Goal: Task Accomplishment & Management: Complete application form

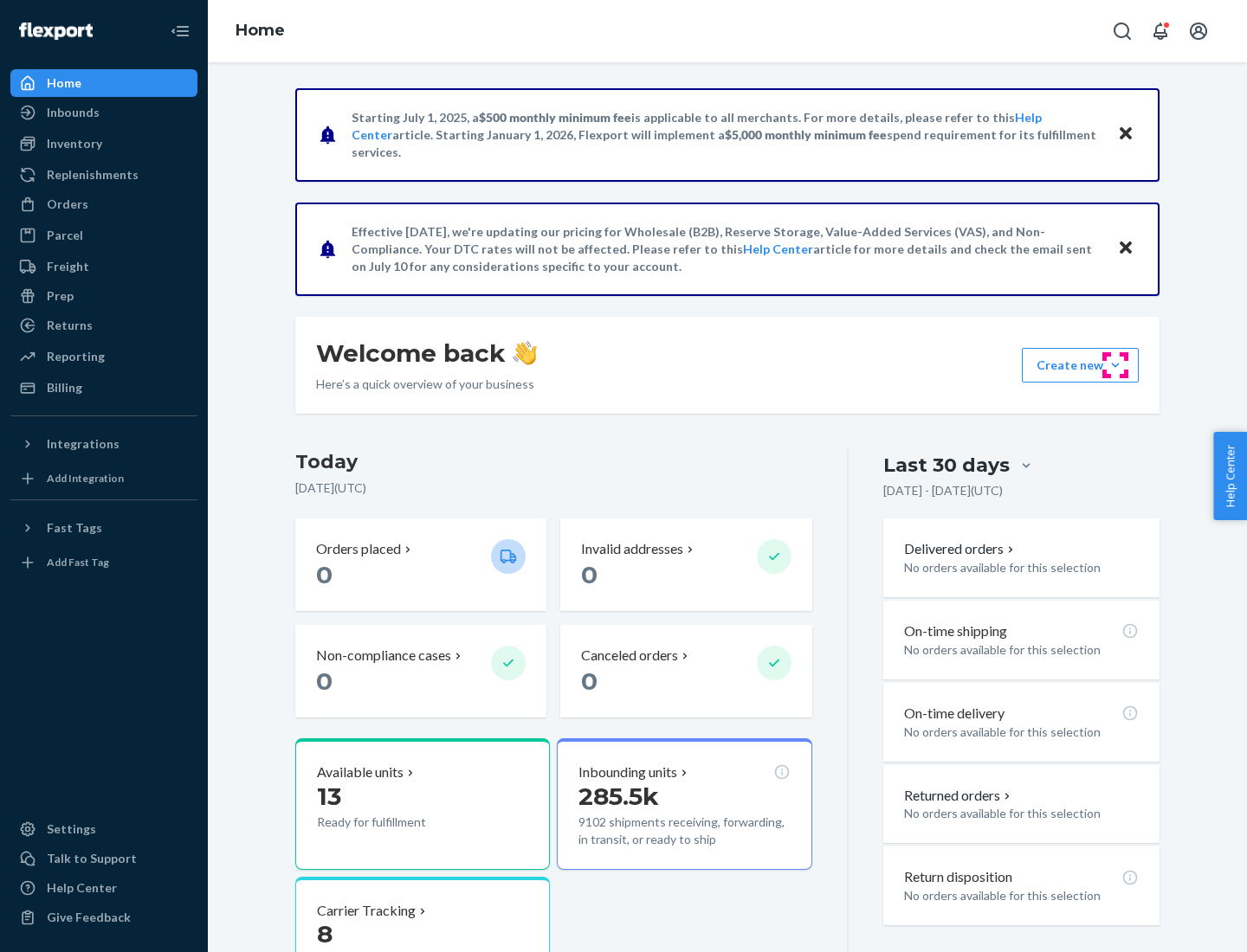
click at [1115, 365] on button "Create new Create new inbound Create new order Create new product" at bounding box center [1079, 365] width 117 height 35
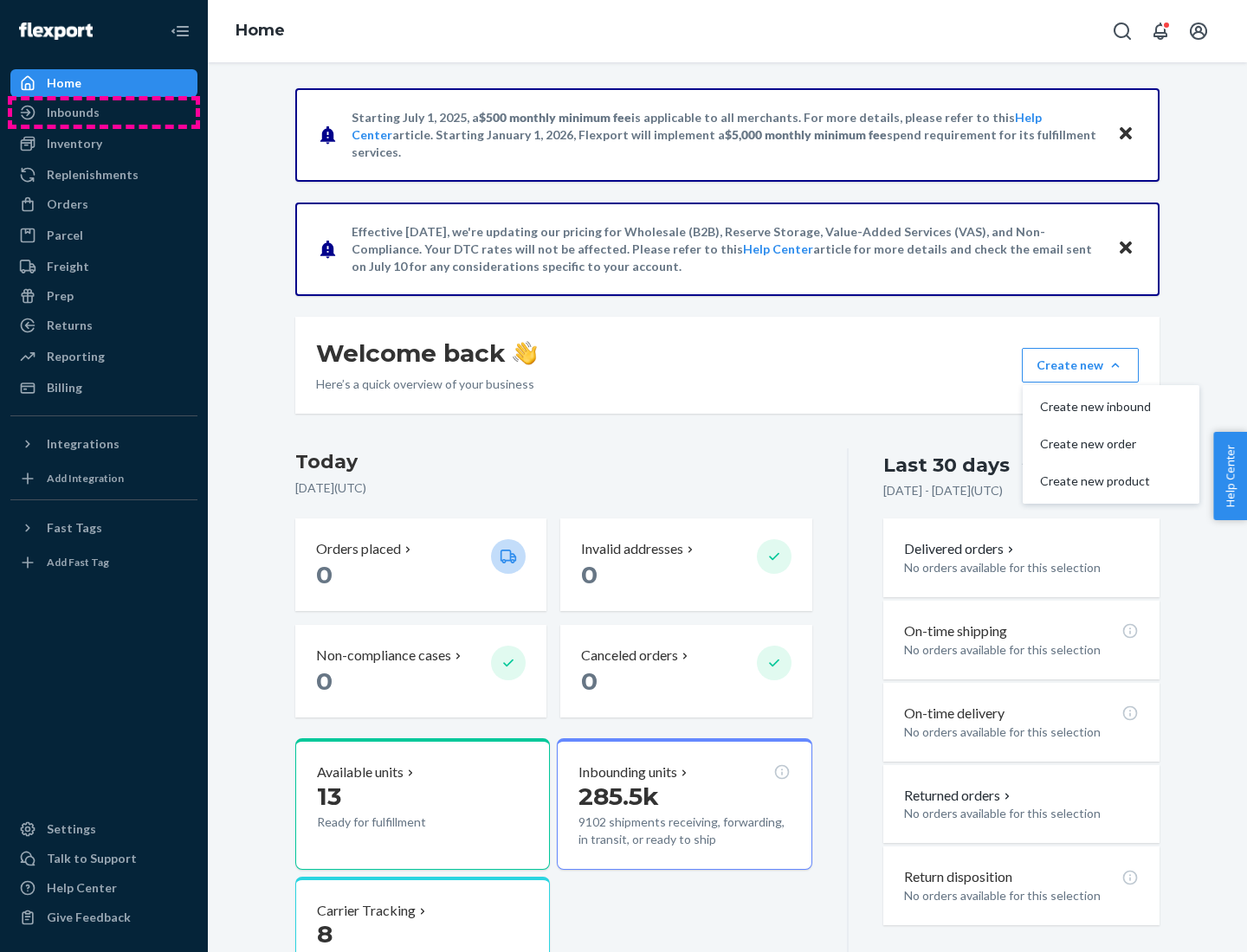
click at [104, 112] on div "Inbounds" at bounding box center [104, 112] width 183 height 24
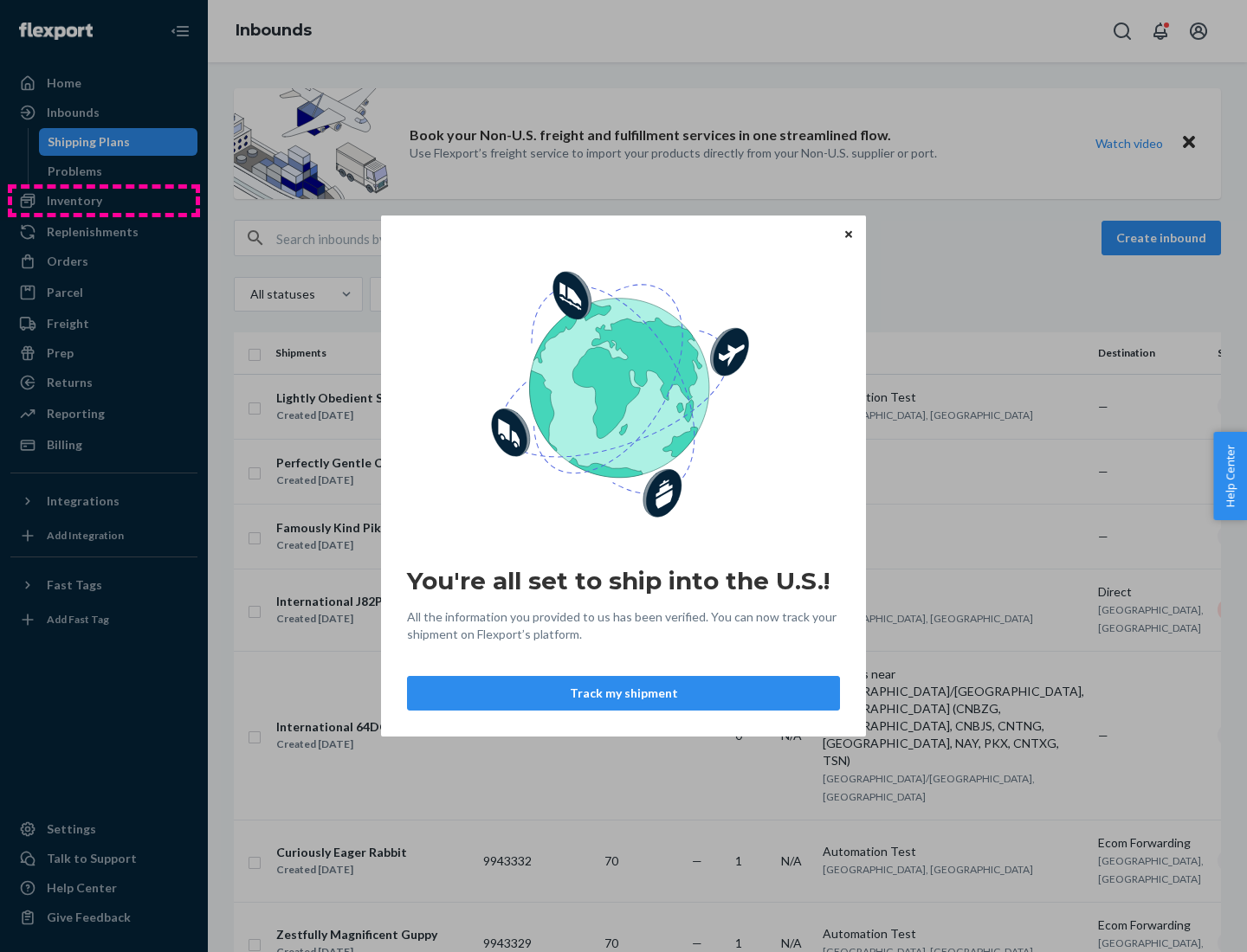
click at [104, 200] on div "You're all set to ship into the U.S.! All the information you provided to us ha…" at bounding box center [623, 476] width 1247 height 952
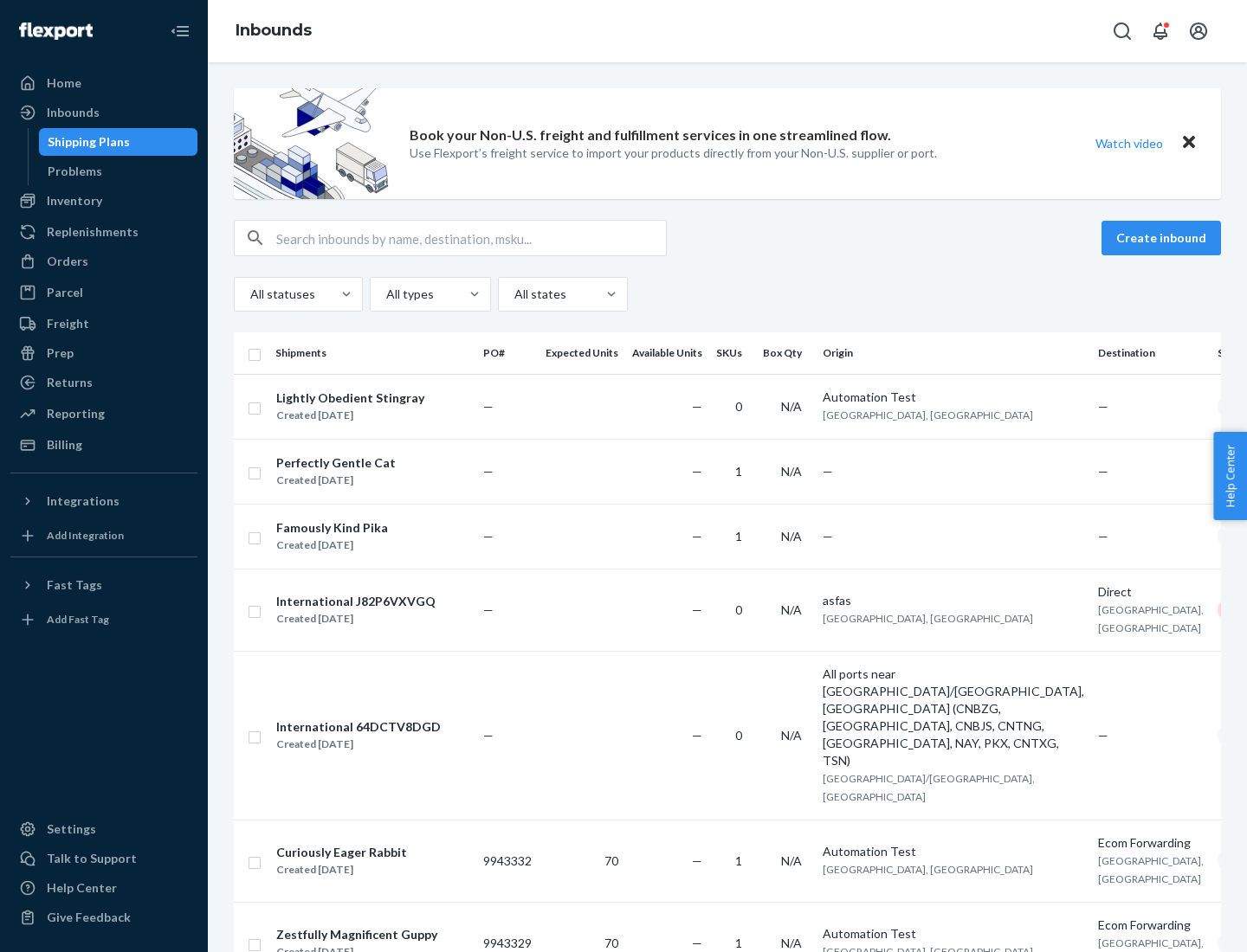
click at [727, 31] on div "Inbounds" at bounding box center [727, 31] width 1039 height 62
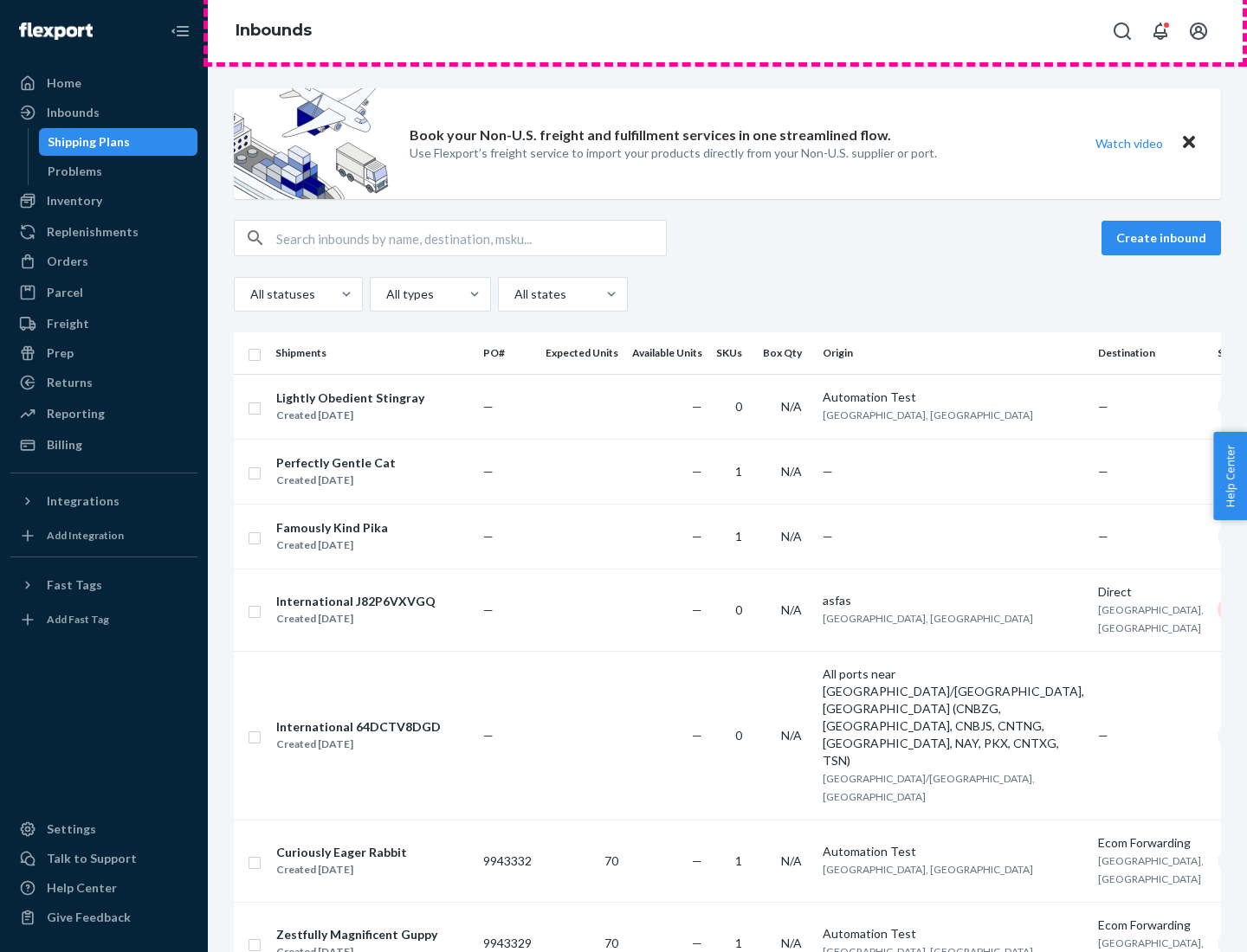
click at [727, 31] on div "Inbounds" at bounding box center [727, 31] width 1039 height 62
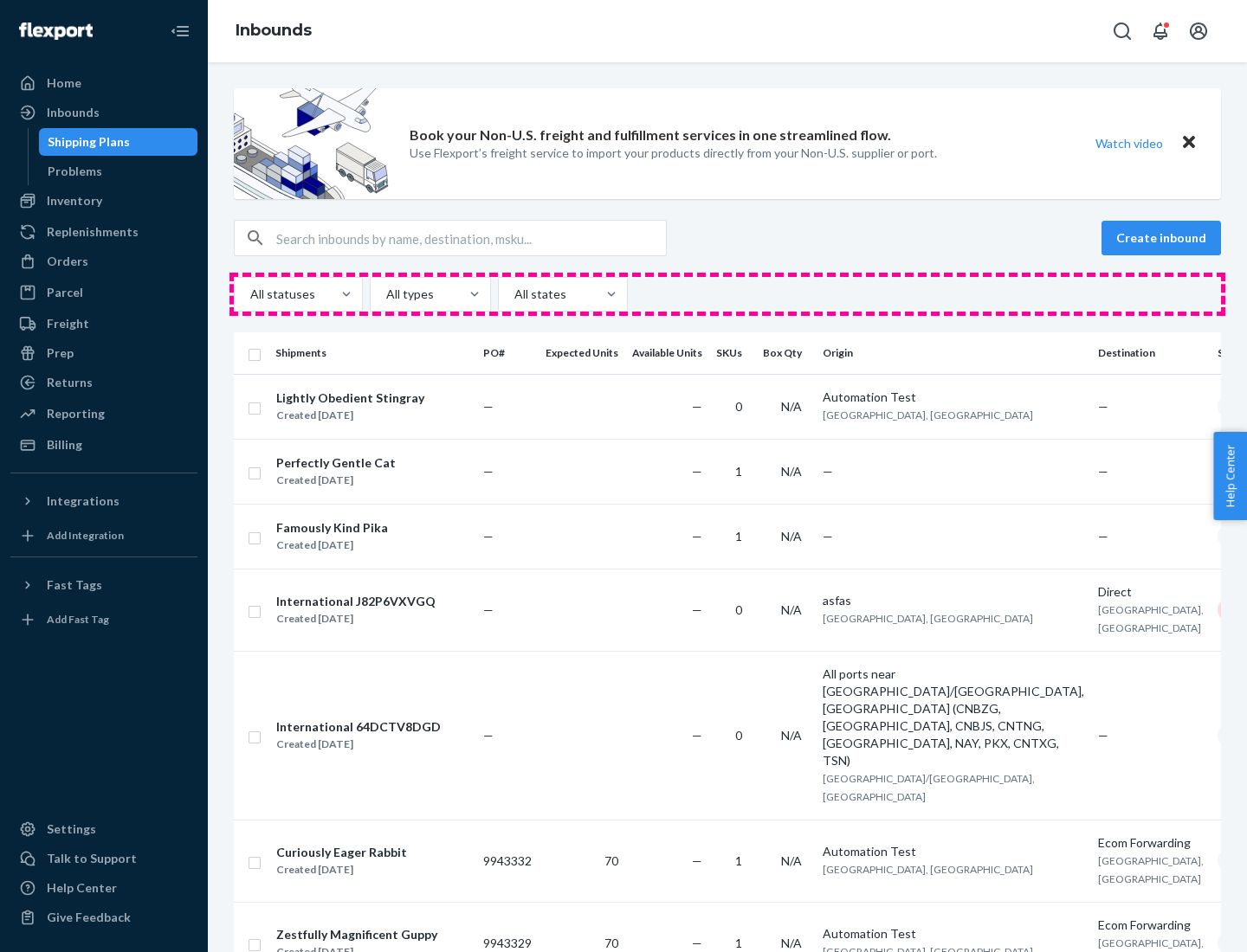
click at [727, 294] on div "All statuses All types All states" at bounding box center [727, 294] width 987 height 35
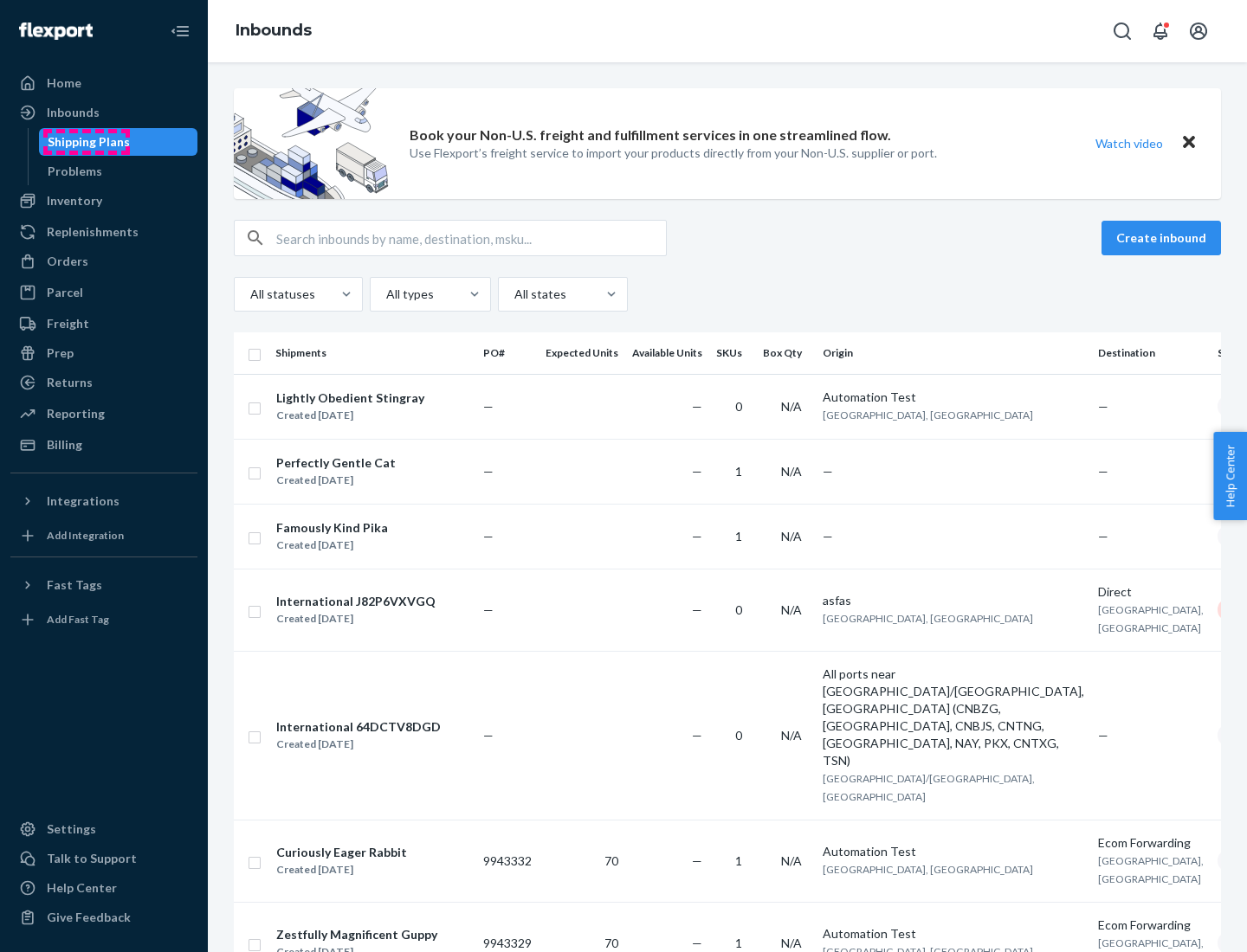
click at [85, 142] on div "Shipping Plans" at bounding box center [88, 142] width 82 height 17
click at [1164, 238] on button "Create inbound" at bounding box center [1160, 238] width 119 height 35
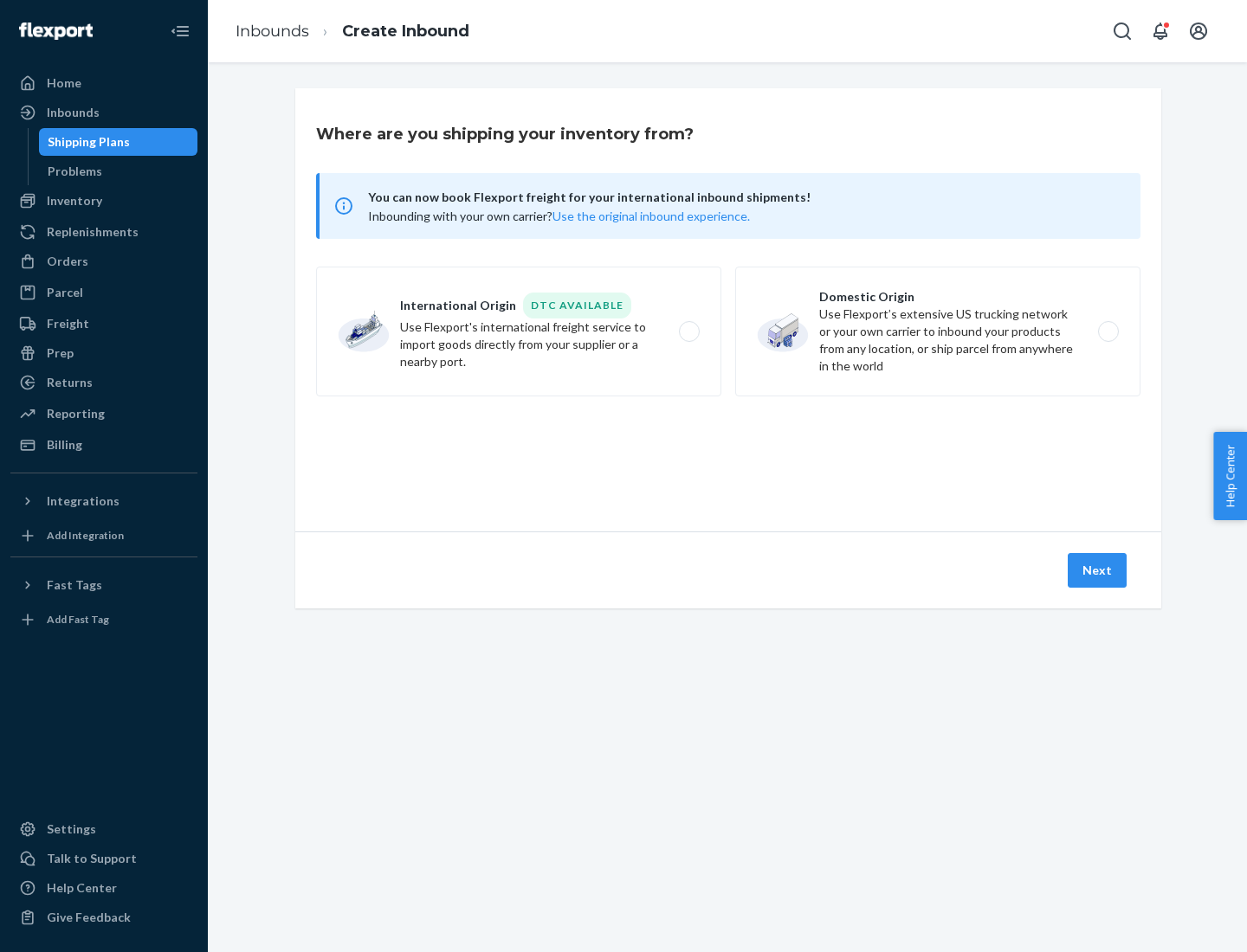
click at [518, 331] on label "International Origin DTC Available Use Flexport's international freight service…" at bounding box center [518, 331] width 405 height 130
click at [688, 331] on input "International Origin DTC Available Use Flexport's international freight service…" at bounding box center [694, 332] width 12 height 12
radio input "true"
click at [728, 452] on icon at bounding box center [728, 452] width 48 height 48
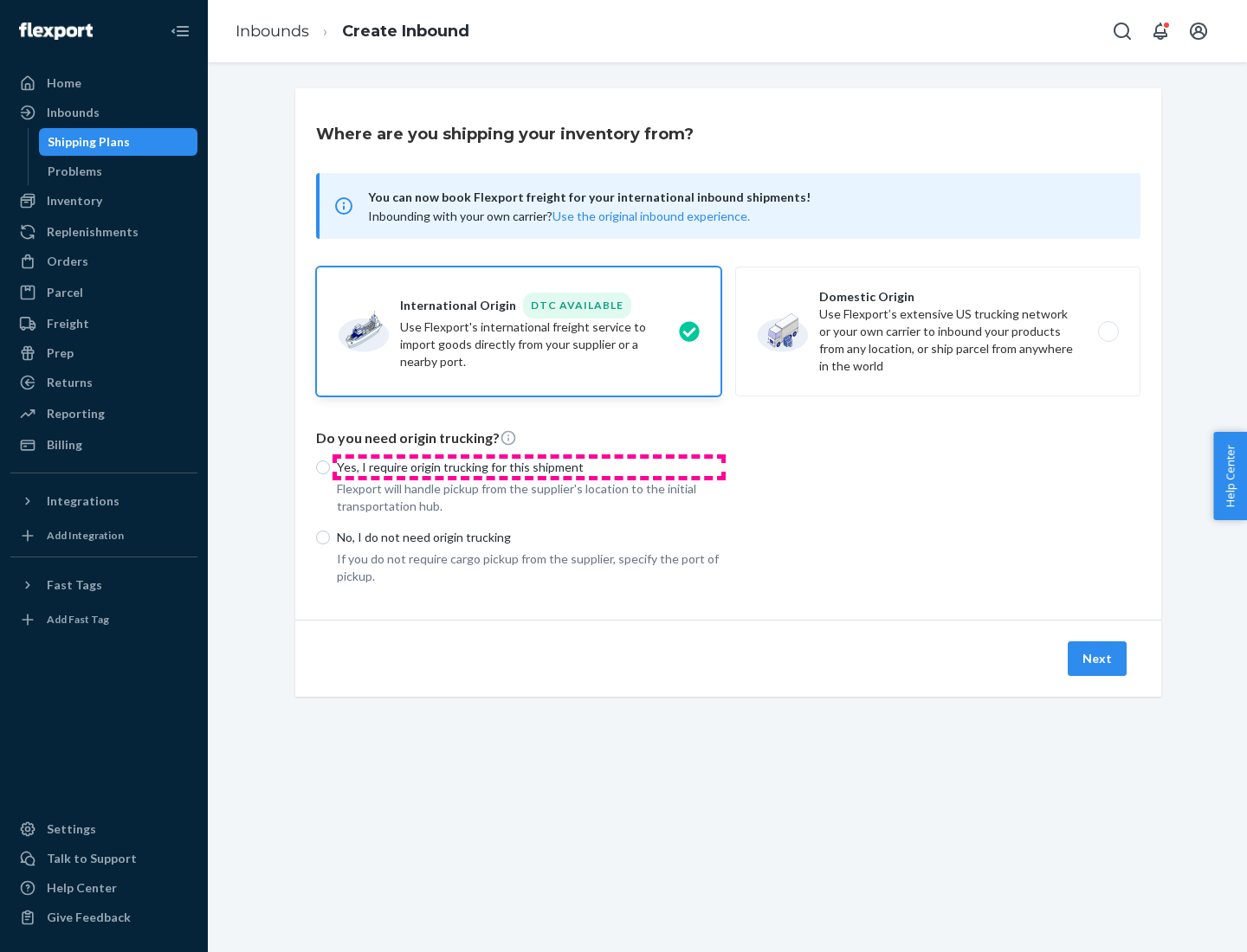
click at [529, 467] on p "Yes, I require origin trucking for this shipment" at bounding box center [529, 468] width 385 height 17
click at [329, 467] on input "Yes, I require origin trucking for this shipment" at bounding box center [323, 467] width 14 height 14
radio input "true"
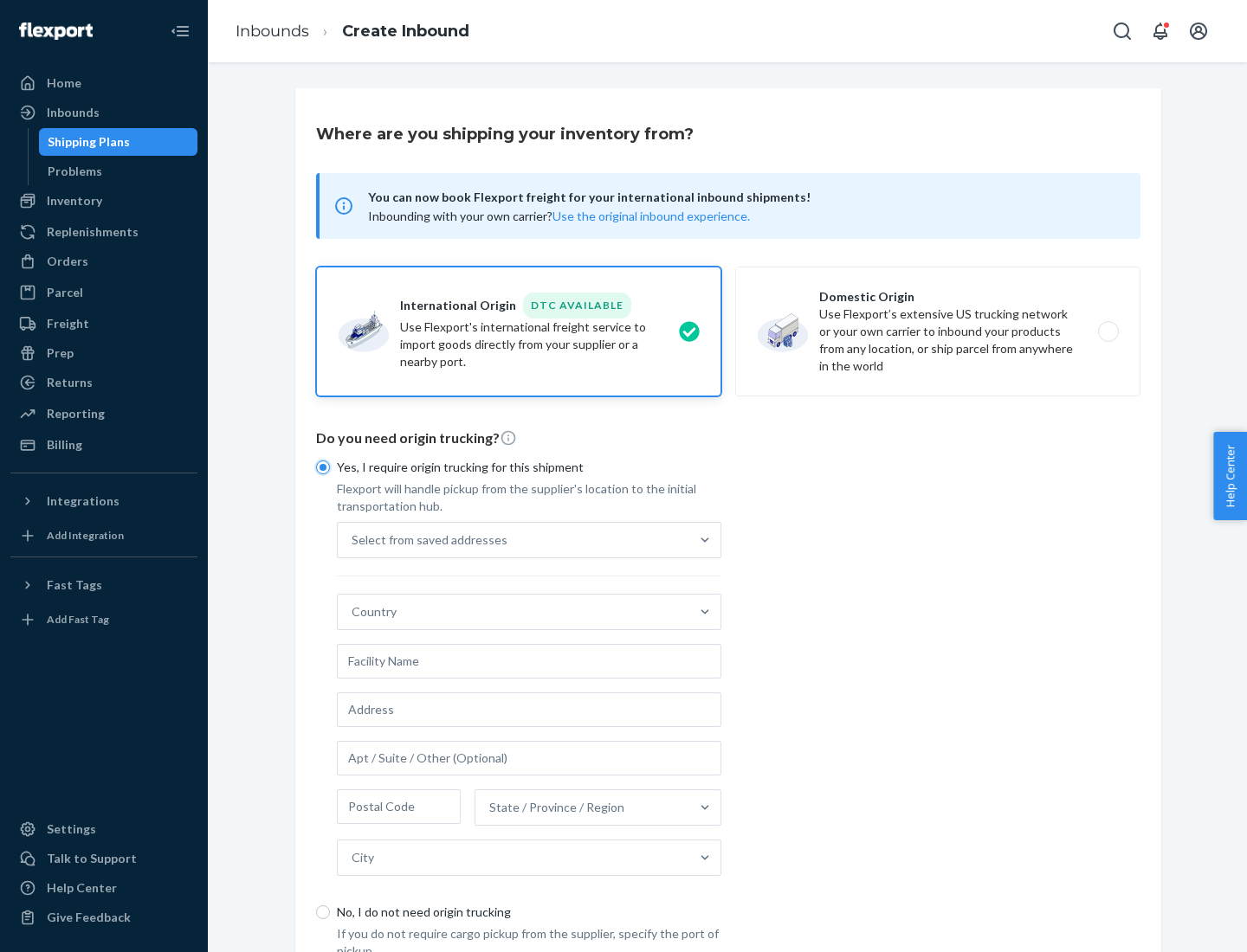
scroll to position [33, 0]
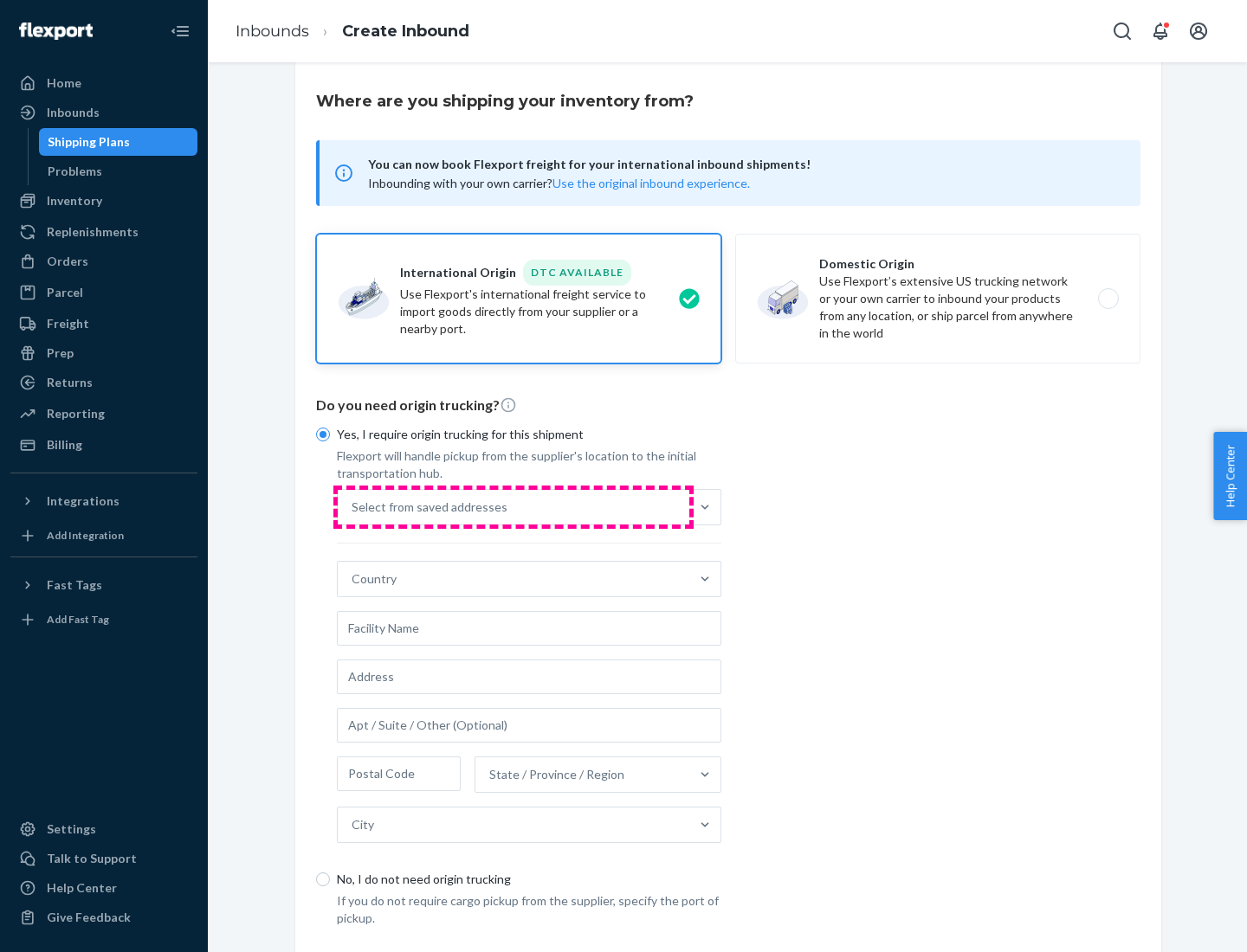
click at [514, 507] on div "Select from saved addresses" at bounding box center [513, 507] width 352 height 35
click at [354, 507] on input "Select from saved addresses" at bounding box center [353, 507] width 2 height 17
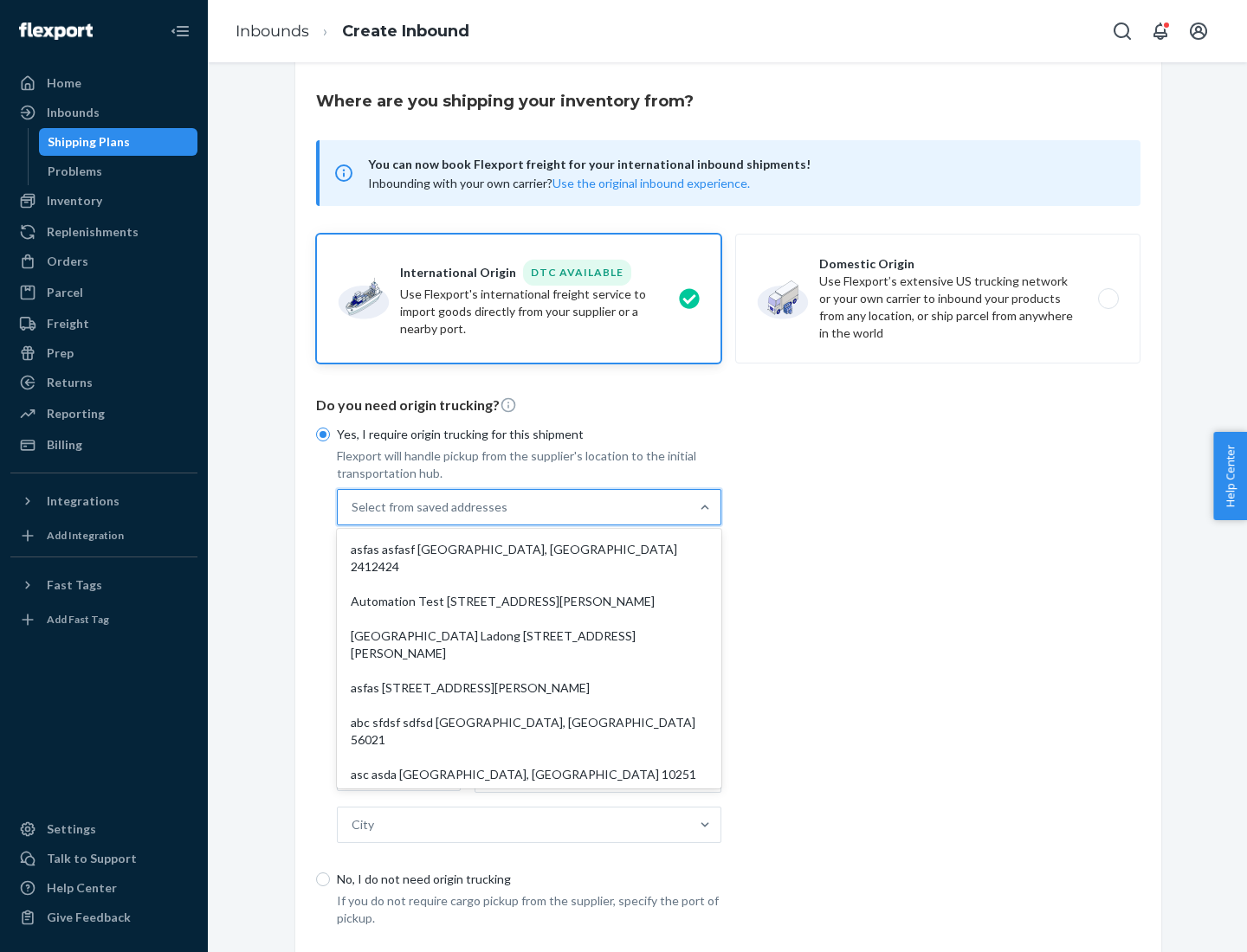
scroll to position [76, 0]
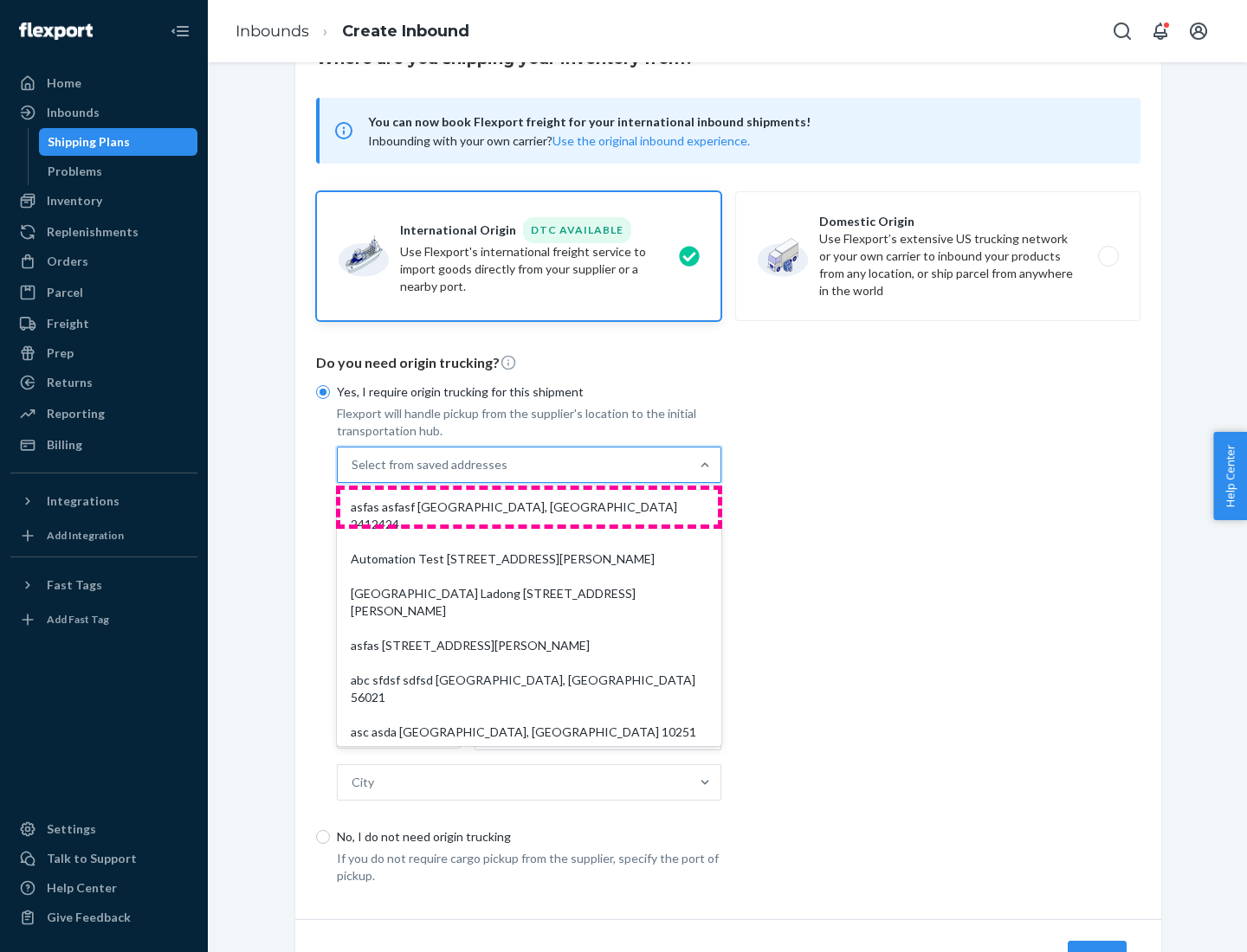
click at [529, 507] on div "asfas asfasf [GEOGRAPHIC_DATA], [GEOGRAPHIC_DATA] 2412424" at bounding box center [529, 516] width 378 height 52
click at [354, 474] on input "option asfas asfasf [GEOGRAPHIC_DATA], [GEOGRAPHIC_DATA] 2412424 focused, 1 of …" at bounding box center [353, 465] width 2 height 17
type input "asfas"
type input "asfasf"
type input "2412424"
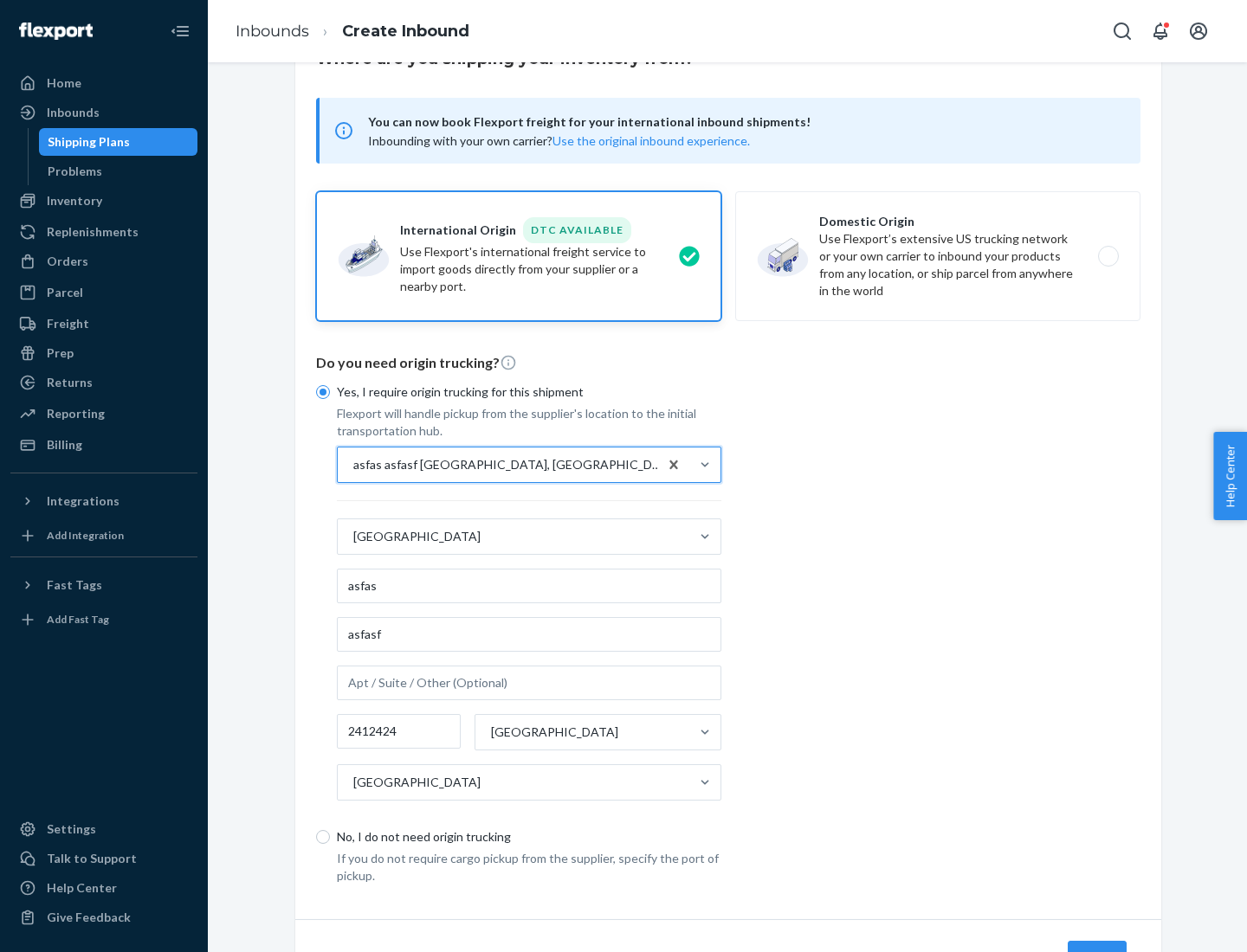
scroll to position [161, 0]
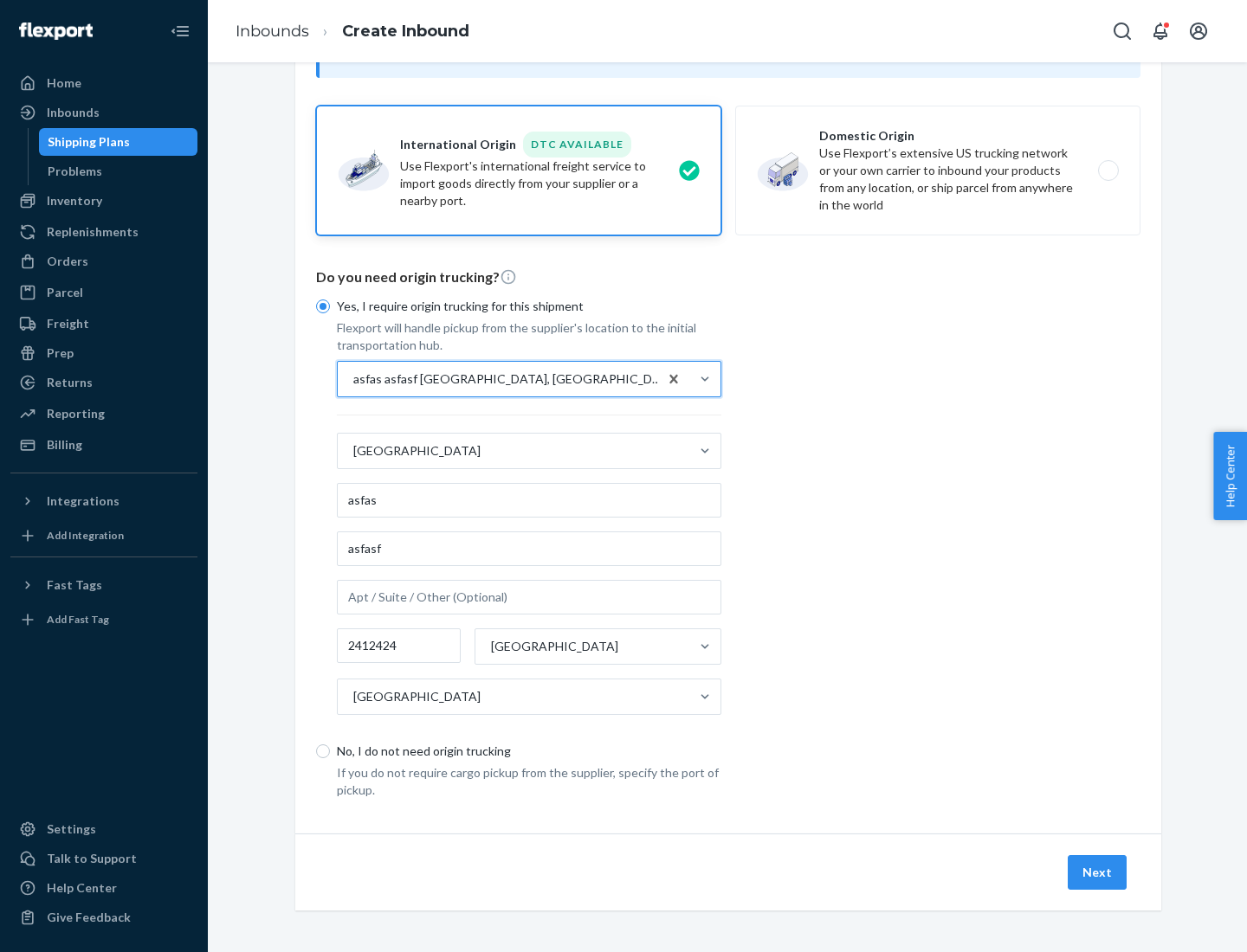
click at [1098, 872] on button "Next" at bounding box center [1097, 873] width 59 height 35
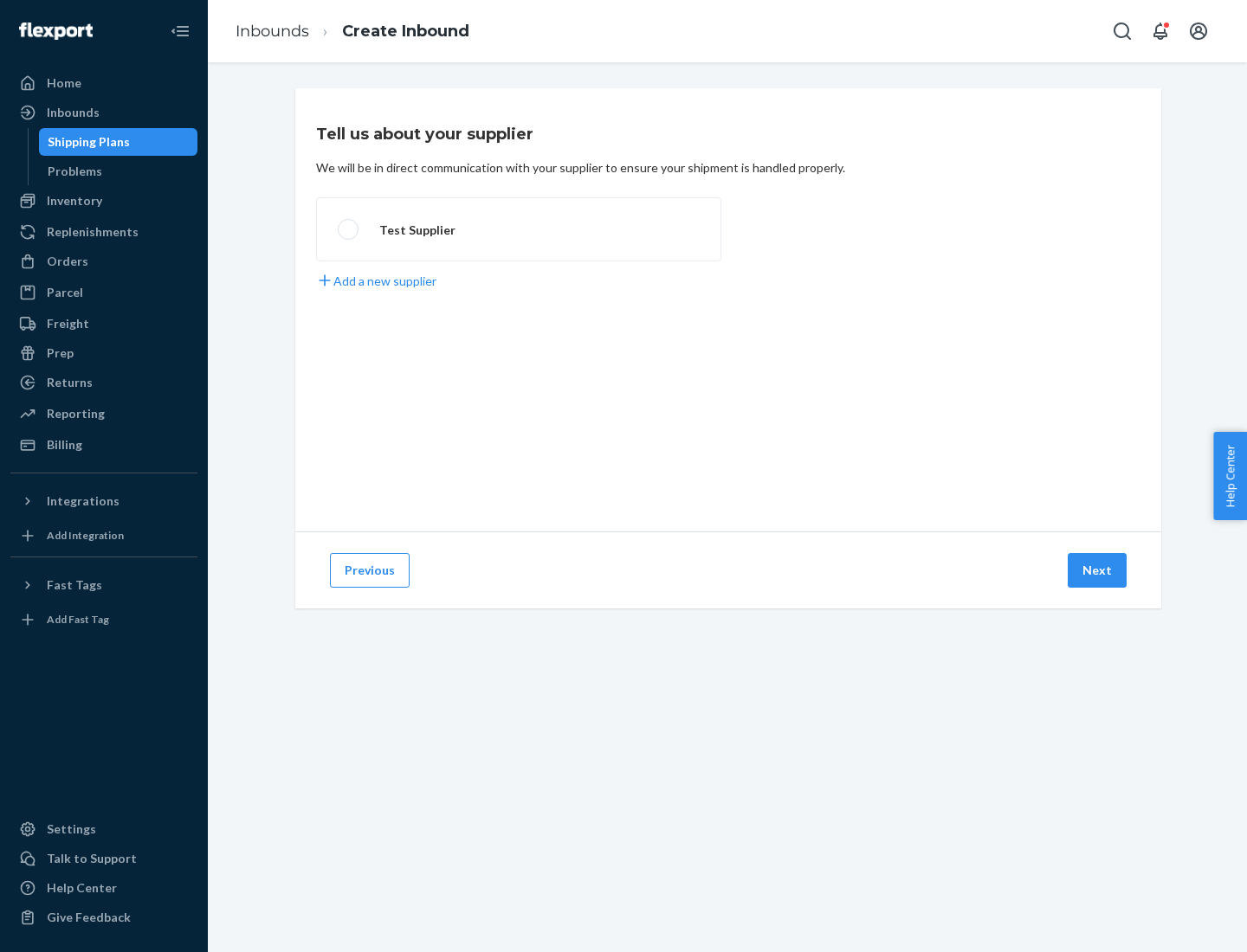
click at [518, 230] on label "Test Supplier" at bounding box center [518, 230] width 405 height 64
click at [349, 230] on input "Test Supplier" at bounding box center [343, 230] width 12 height 12
radio input "true"
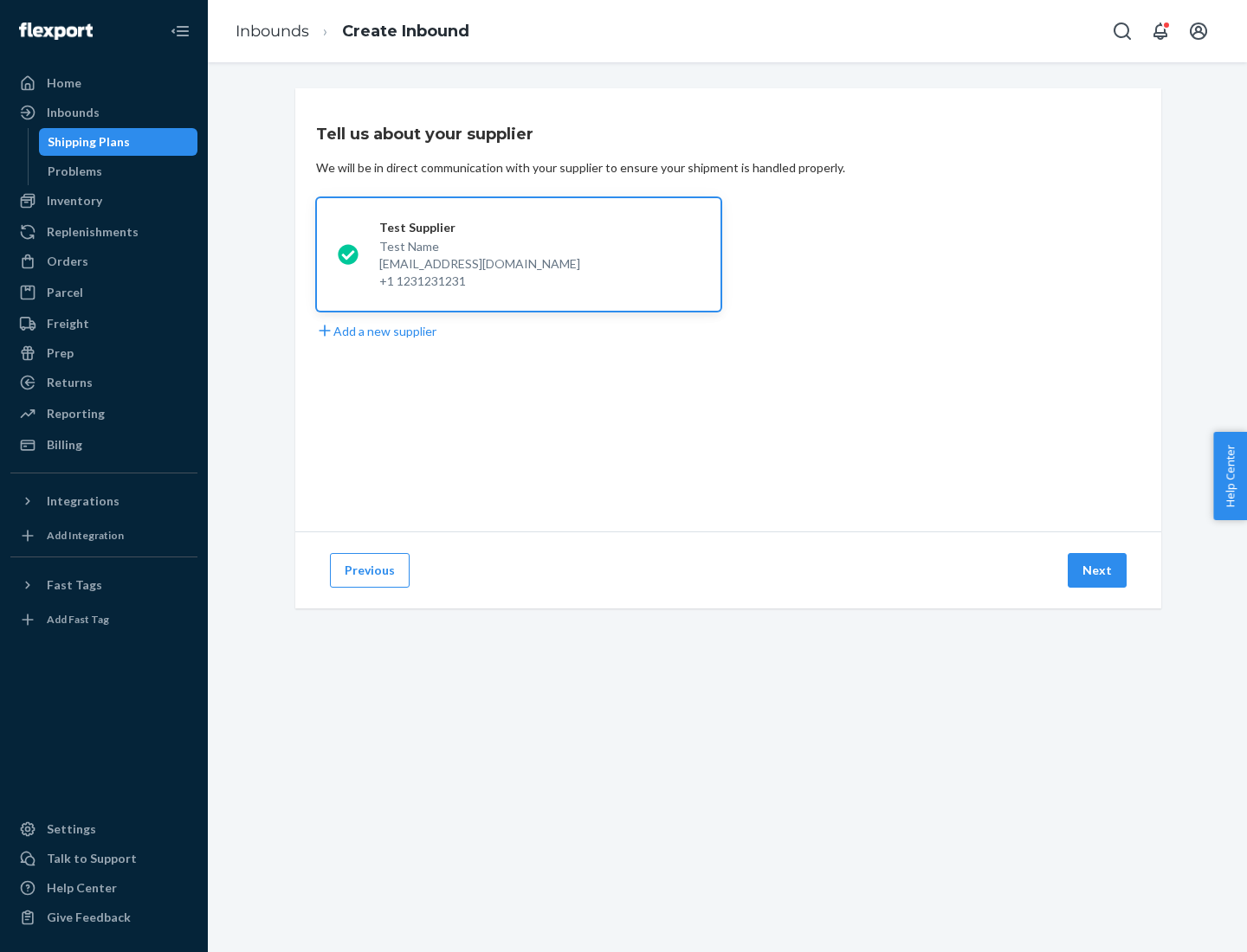
click at [1098, 570] on button "Next" at bounding box center [1097, 570] width 59 height 35
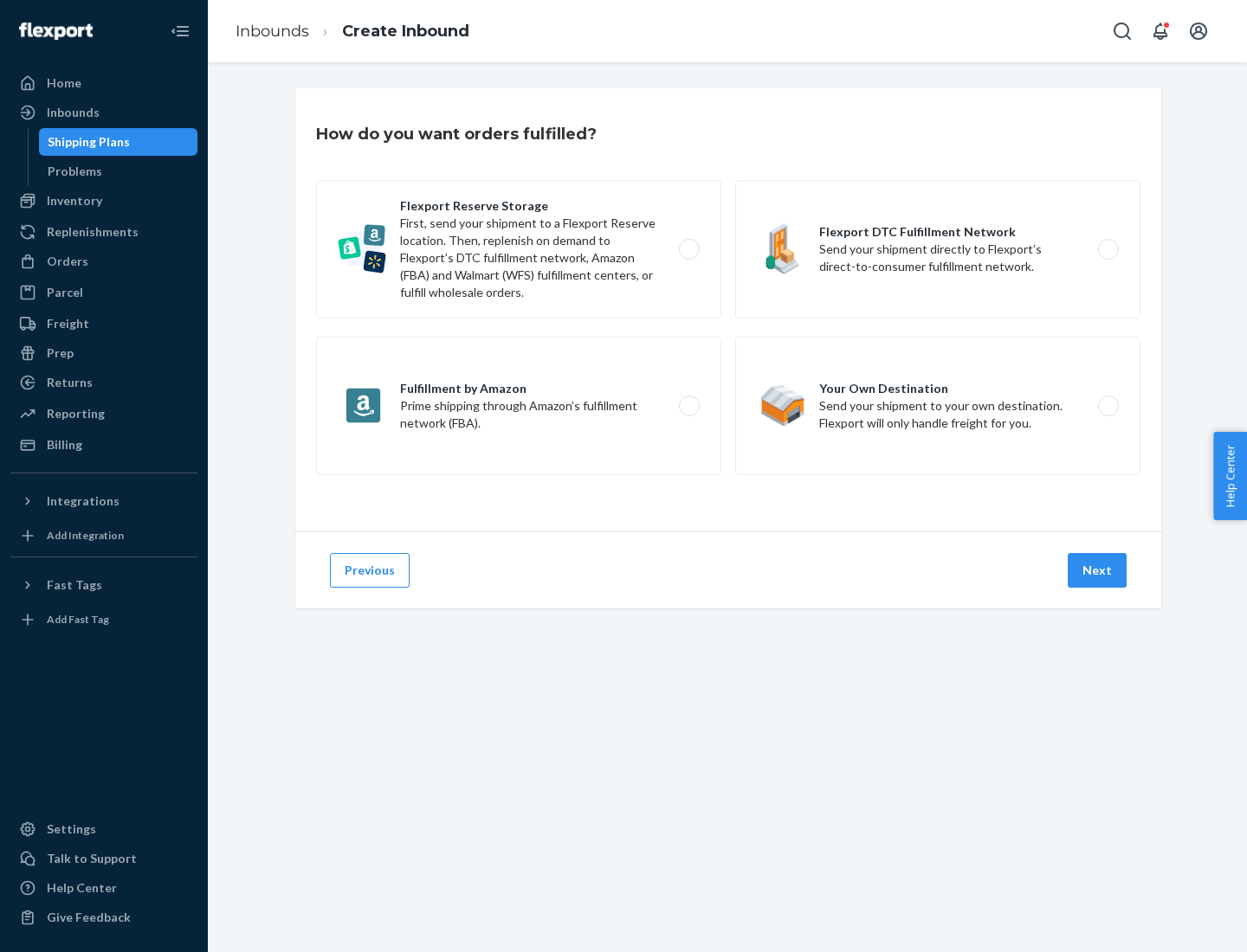
click at [518, 406] on label "Fulfillment by Amazon Prime shipping through Amazon’s fulfillment network (FBA)." at bounding box center [518, 406] width 405 height 138
click at [688, 406] on input "Fulfillment by Amazon Prime shipping through Amazon’s fulfillment network (FBA)." at bounding box center [694, 407] width 12 height 12
radio input "true"
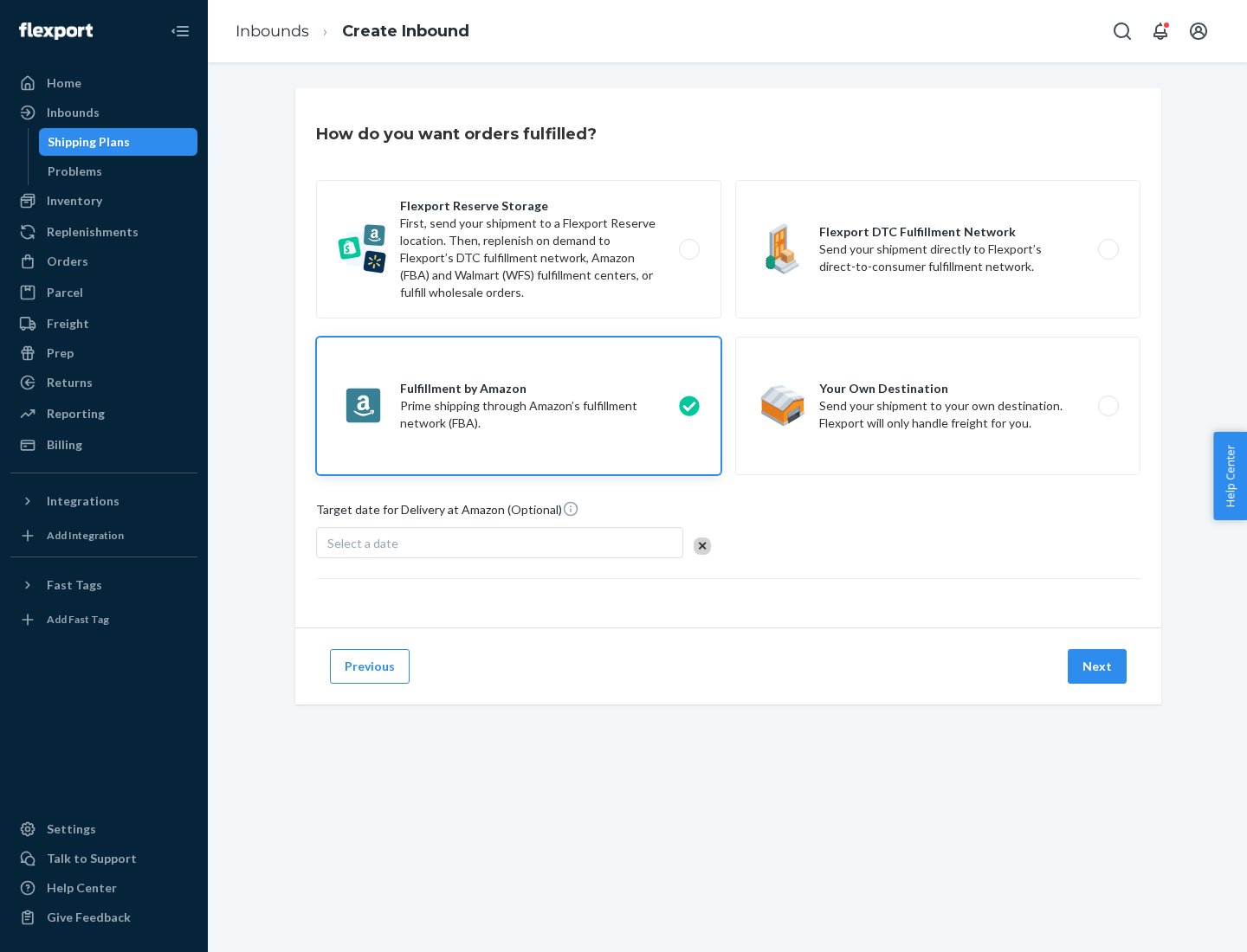
click at [1098, 666] on button "Next" at bounding box center [1097, 666] width 59 height 35
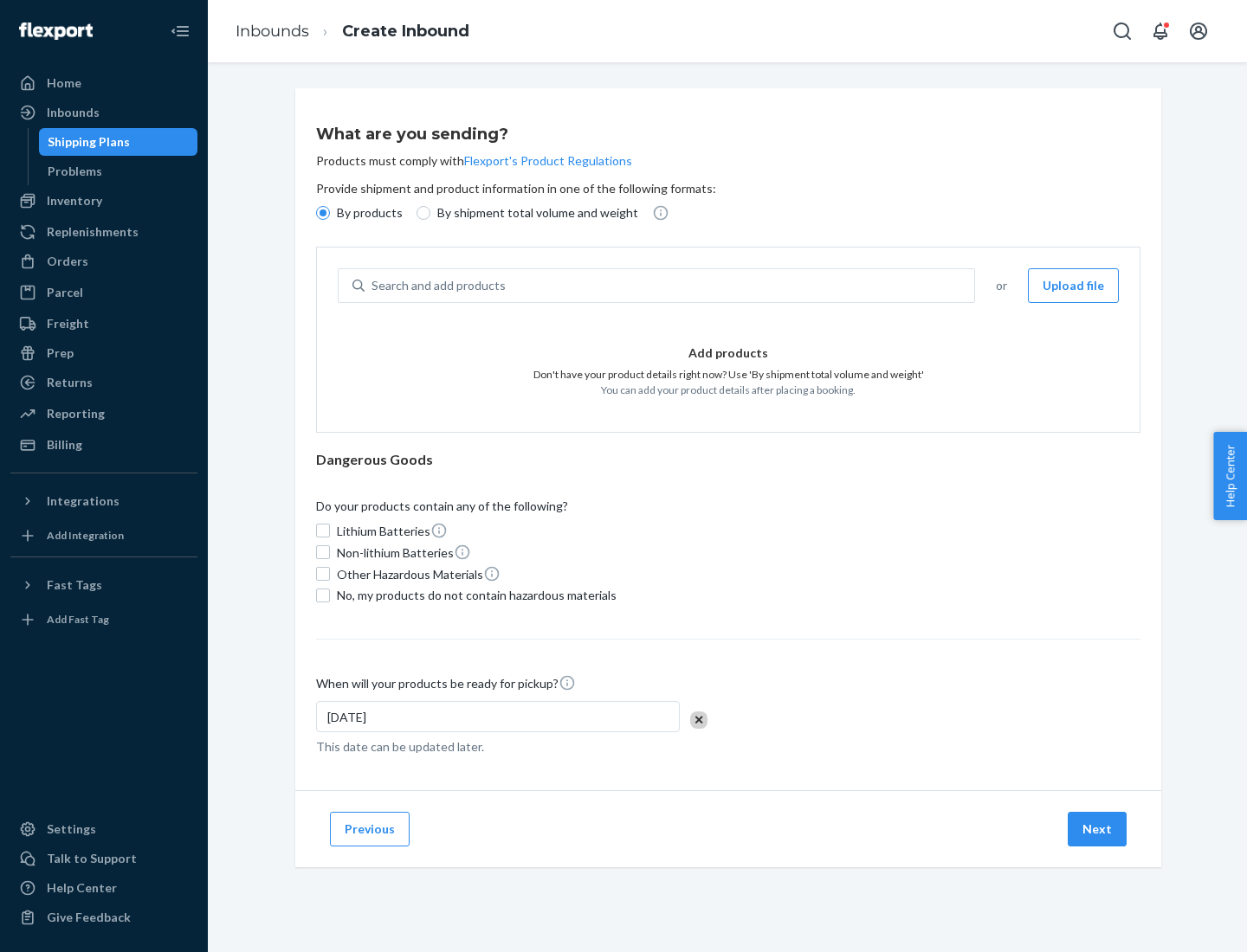
click at [532, 213] on p "By shipment total volume and weight" at bounding box center [537, 213] width 201 height 17
click at [430, 213] on input "By shipment total volume and weight" at bounding box center [423, 213] width 14 height 14
radio input "true"
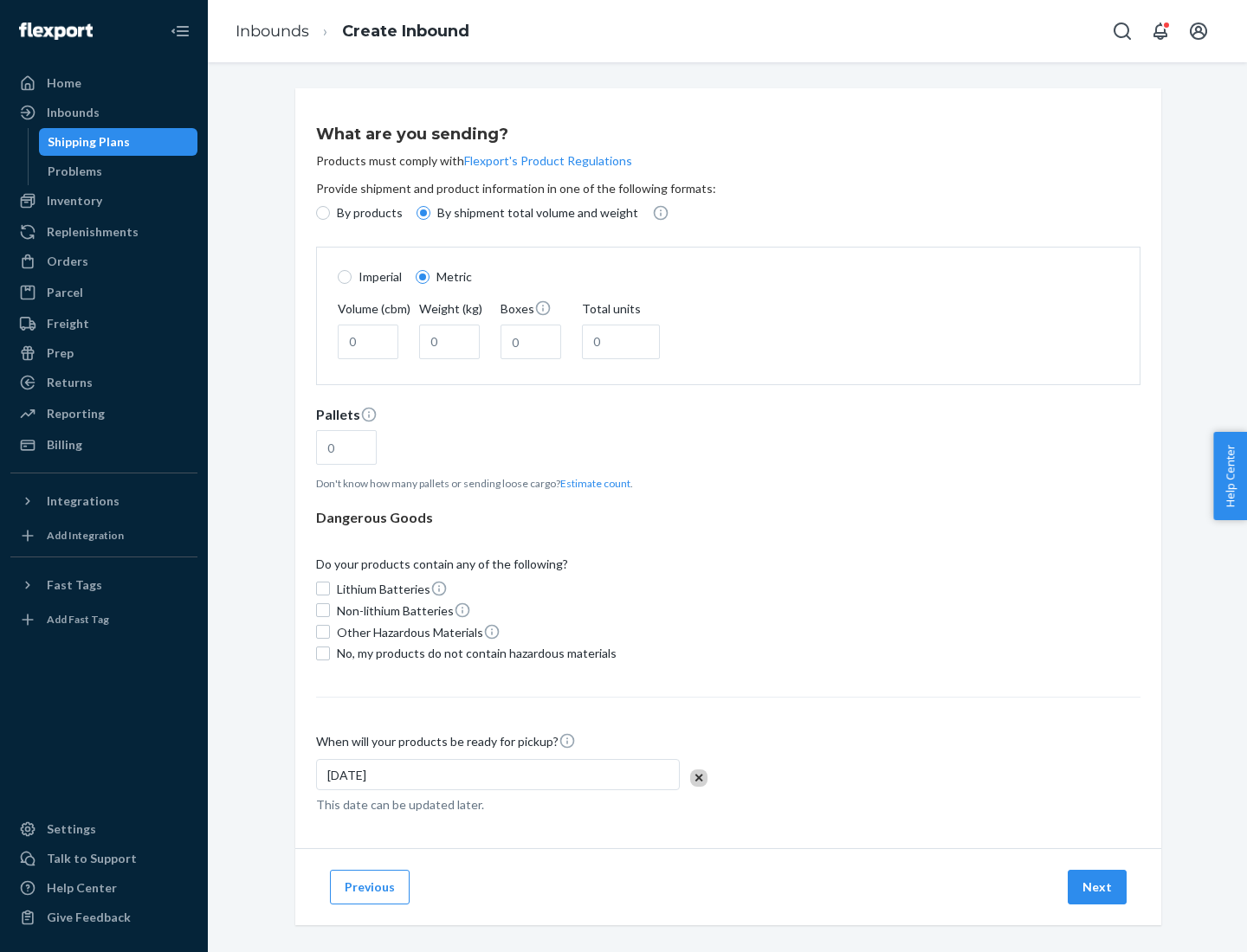
click at [368, 213] on p "By products" at bounding box center [370, 213] width 66 height 17
click at [329, 213] on input "By products" at bounding box center [323, 213] width 14 height 14
radio input "true"
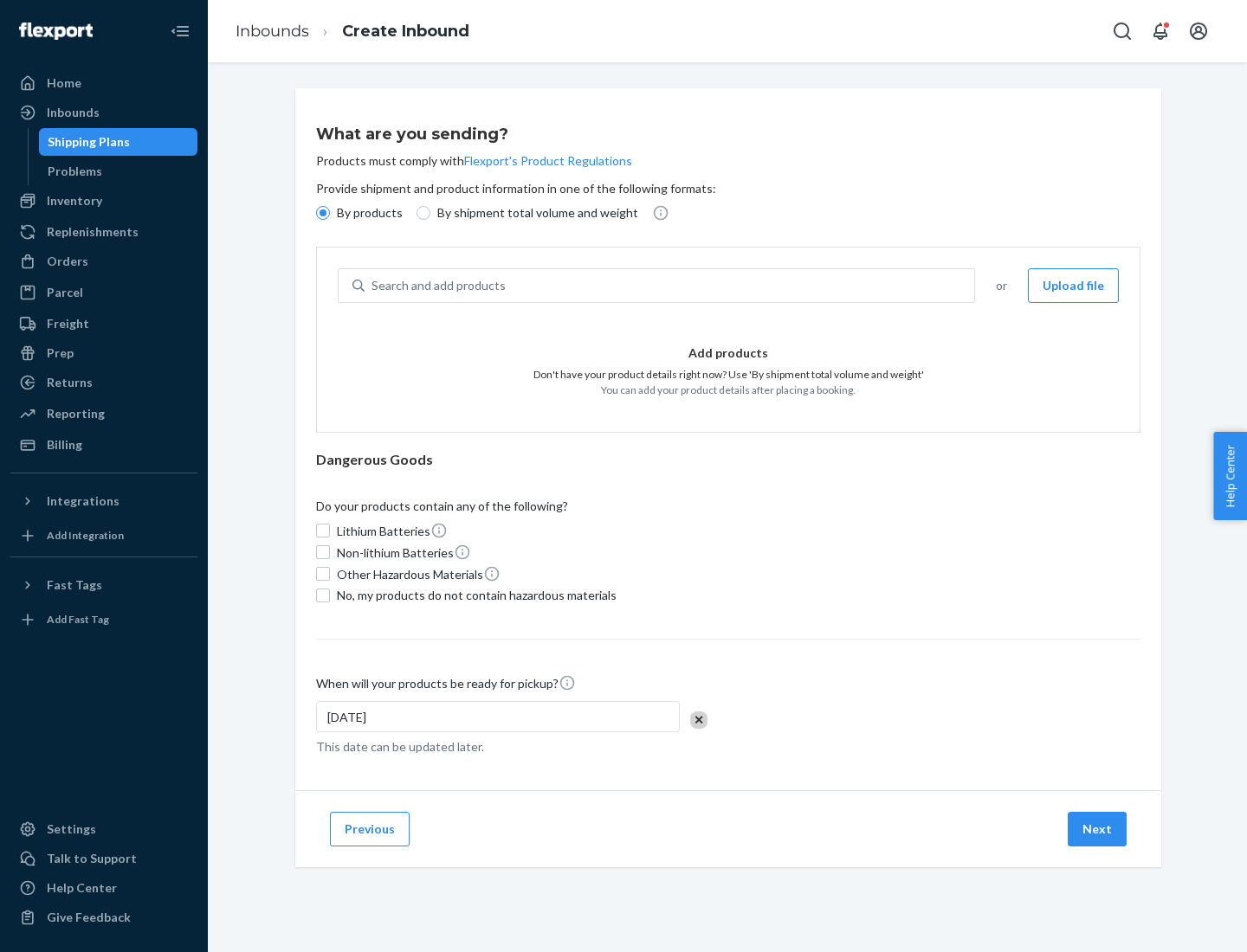
click at [670, 286] on div "Search and add products" at bounding box center [669, 286] width 609 height 31
click at [373, 286] on input "Search and add products" at bounding box center [372, 286] width 2 height 17
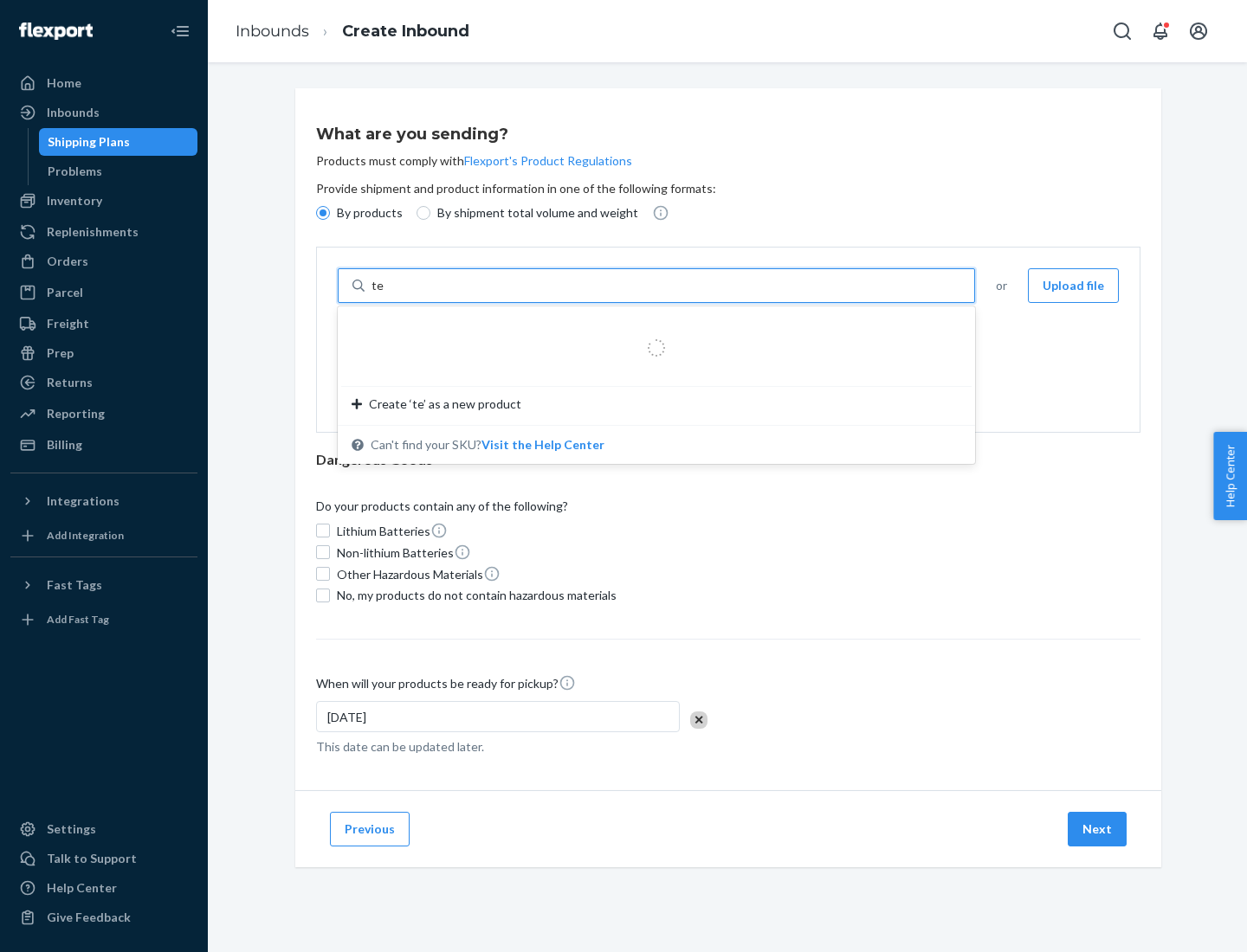
type input "test"
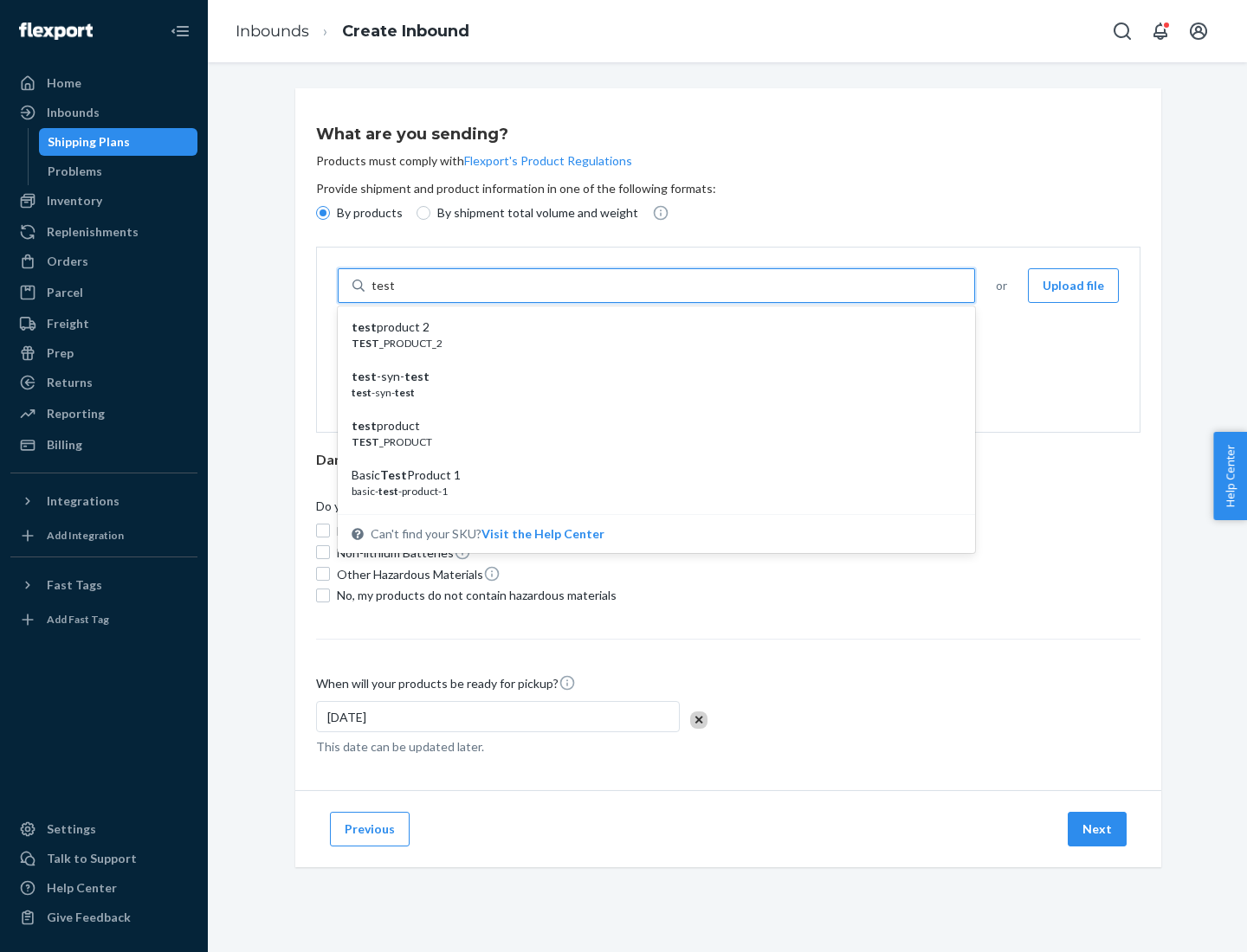
click at [650, 327] on div "test product 2" at bounding box center [649, 327] width 596 height 17
click at [394, 294] on input "test" at bounding box center [382, 286] width 22 height 17
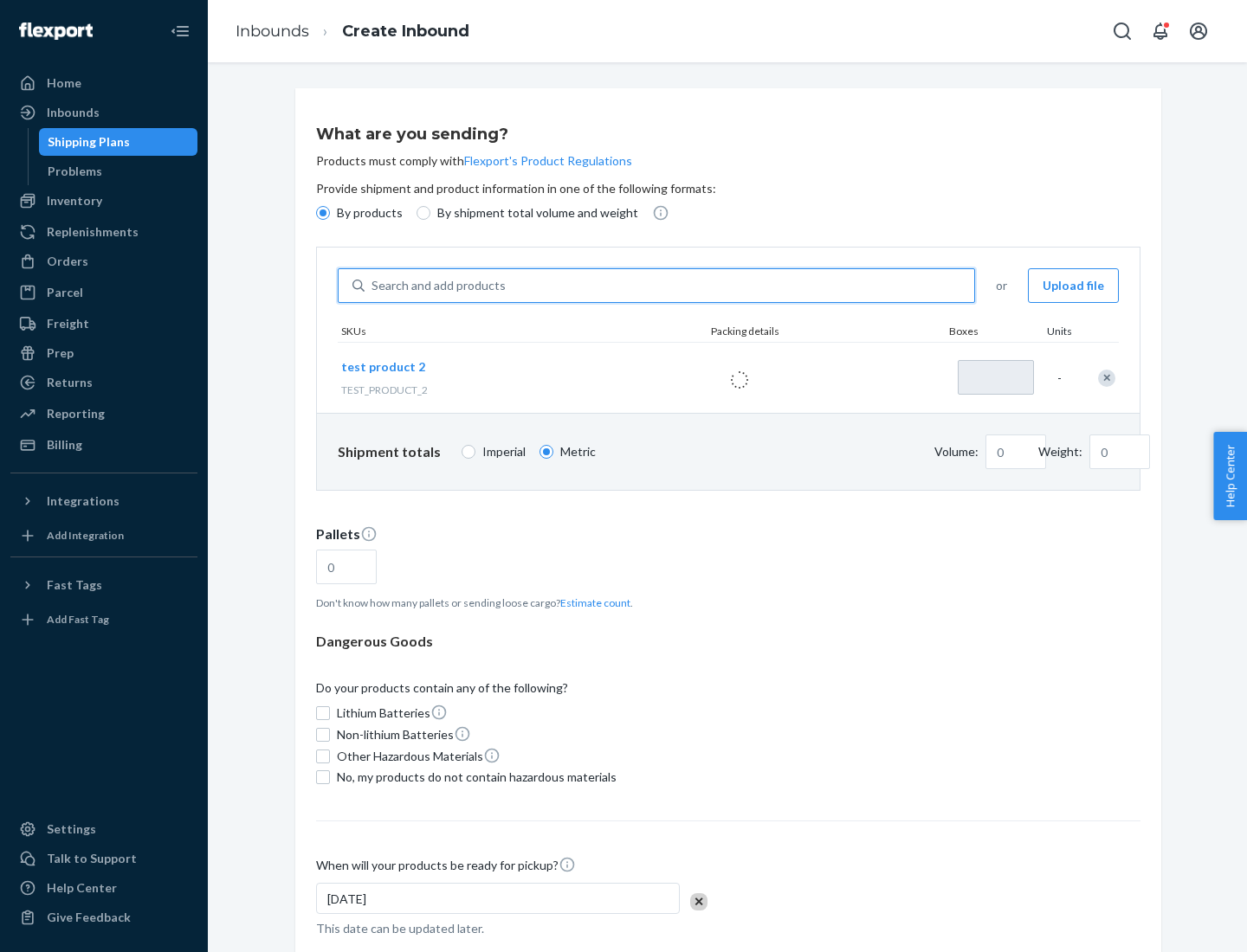
type input "1"
type input "0.02"
type input "22.23"
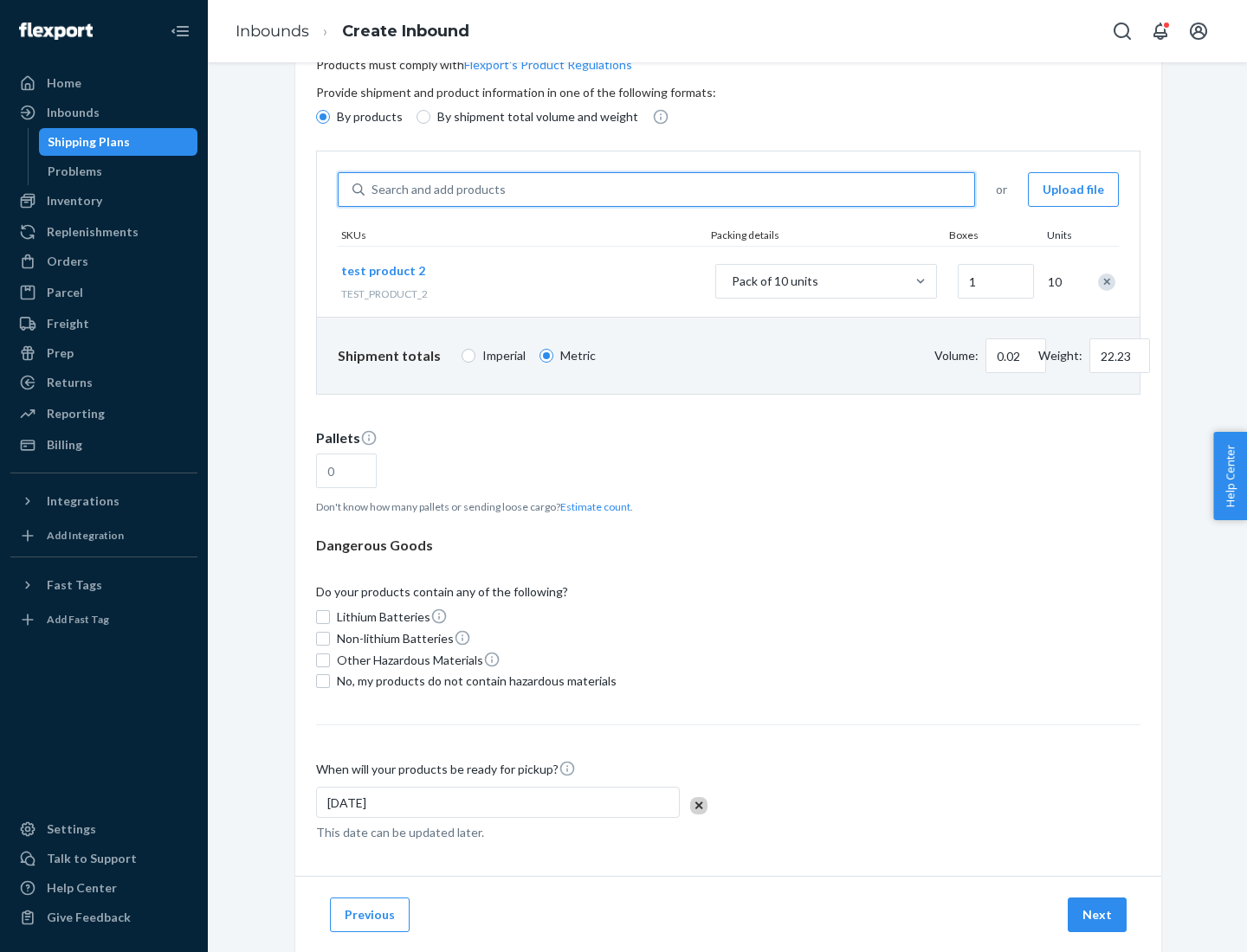
click at [591, 507] on button "Estimate count" at bounding box center [595, 507] width 70 height 15
type input "1"
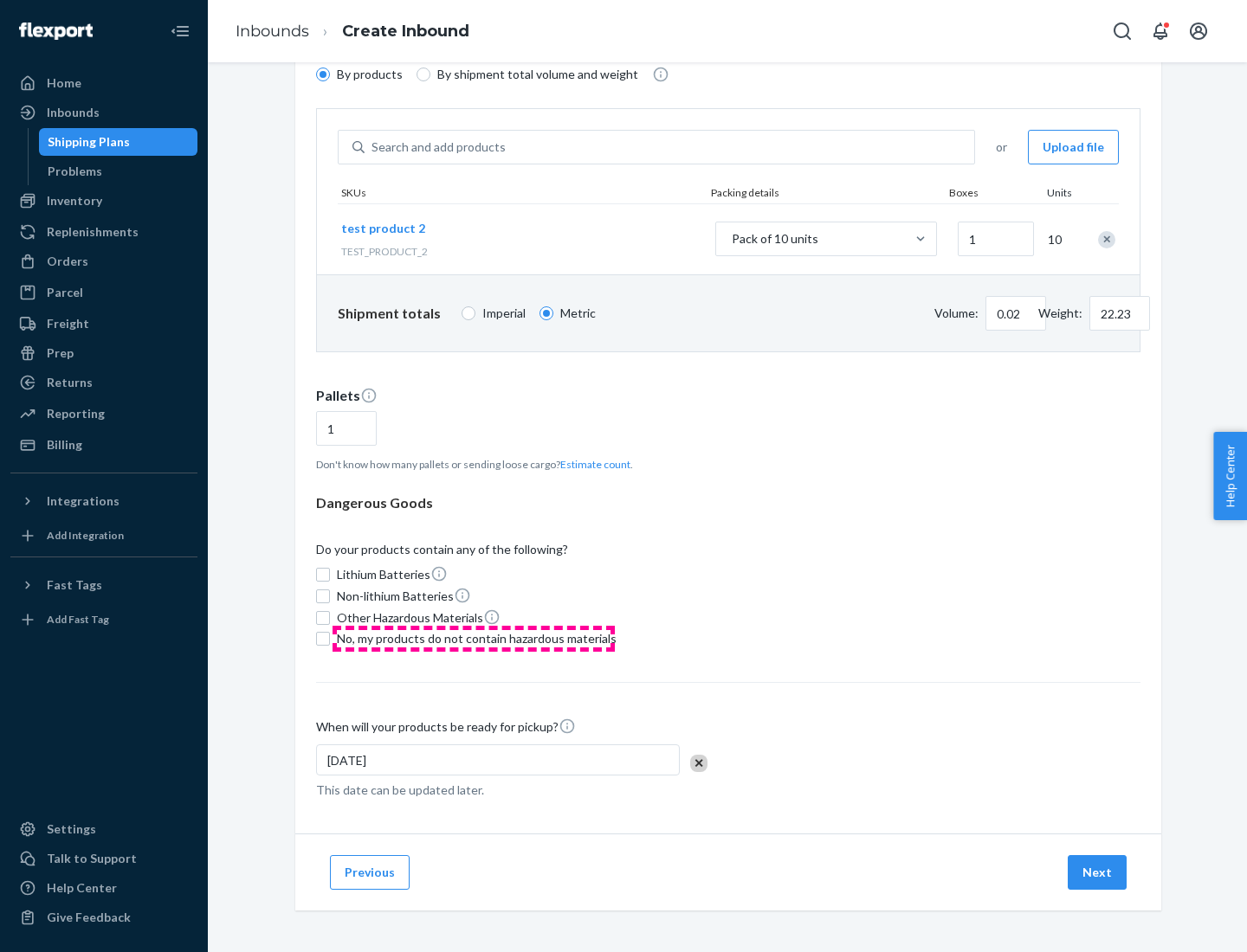
click at [474, 638] on span "No, my products do not contain hazardous materials" at bounding box center [477, 638] width 280 height 17
click at [329, 638] on input "No, my products do not contain hazardous materials" at bounding box center [323, 638] width 14 height 14
checkbox input "true"
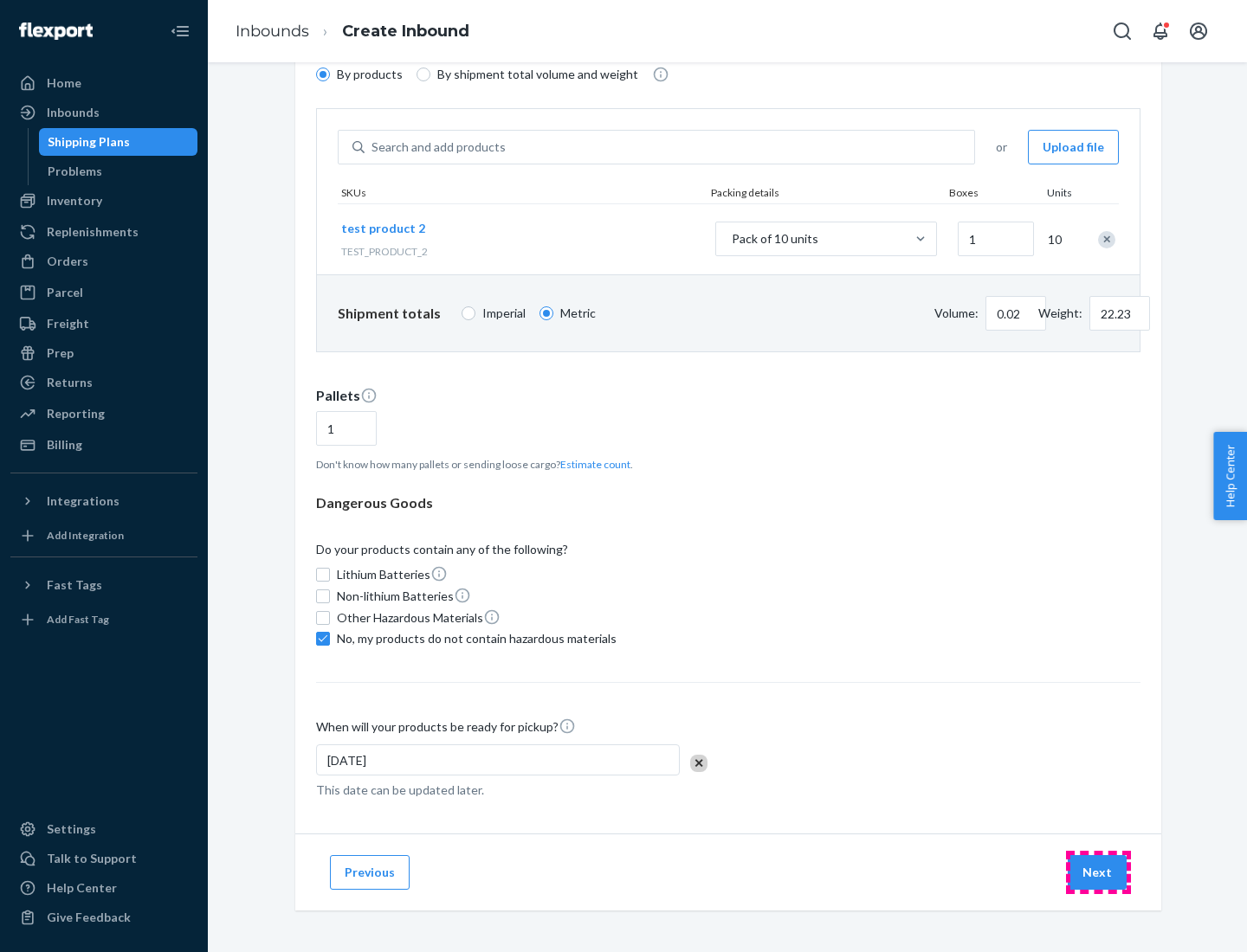
click at [1098, 873] on button "Next" at bounding box center [1097, 873] width 59 height 35
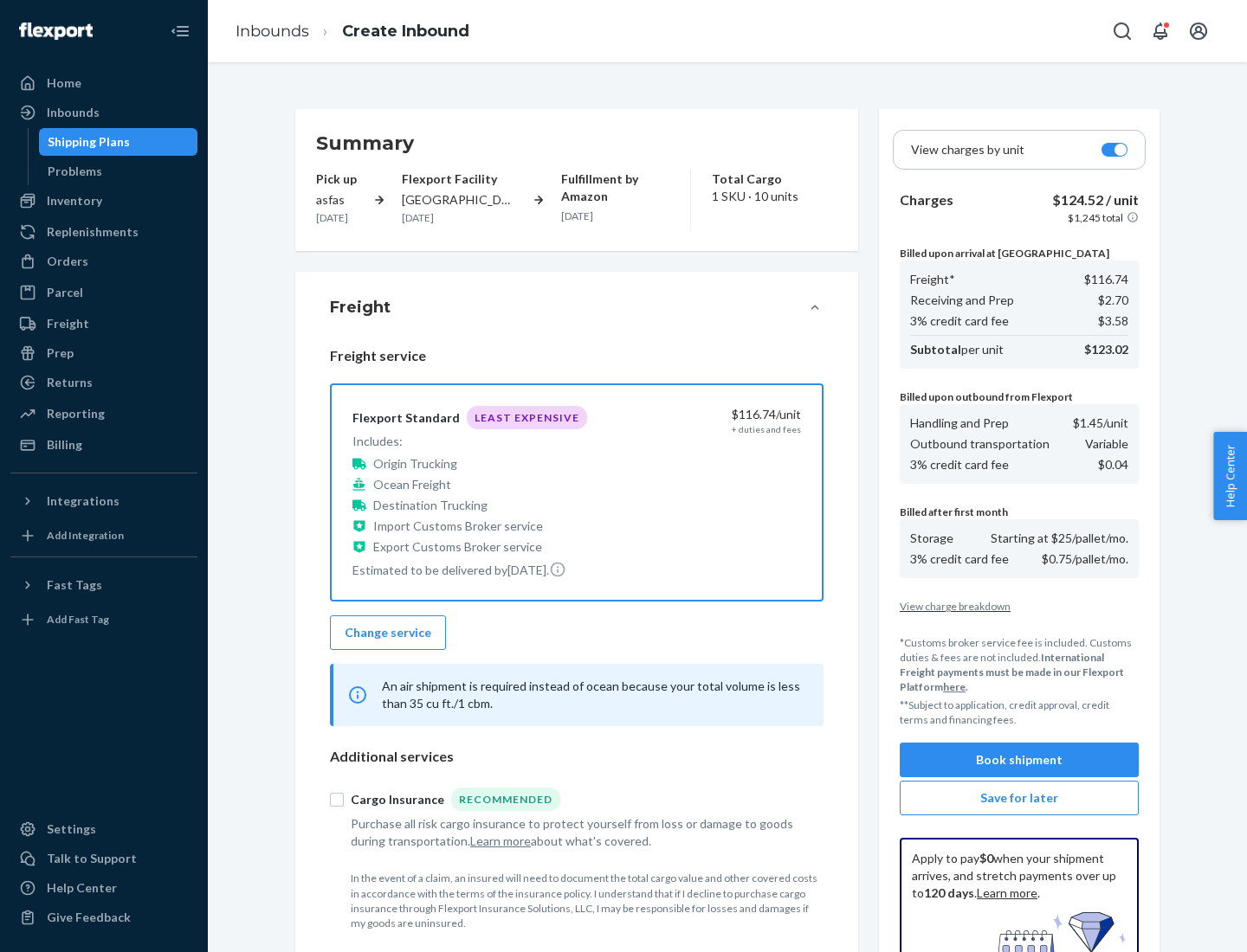
scroll to position [253, 0]
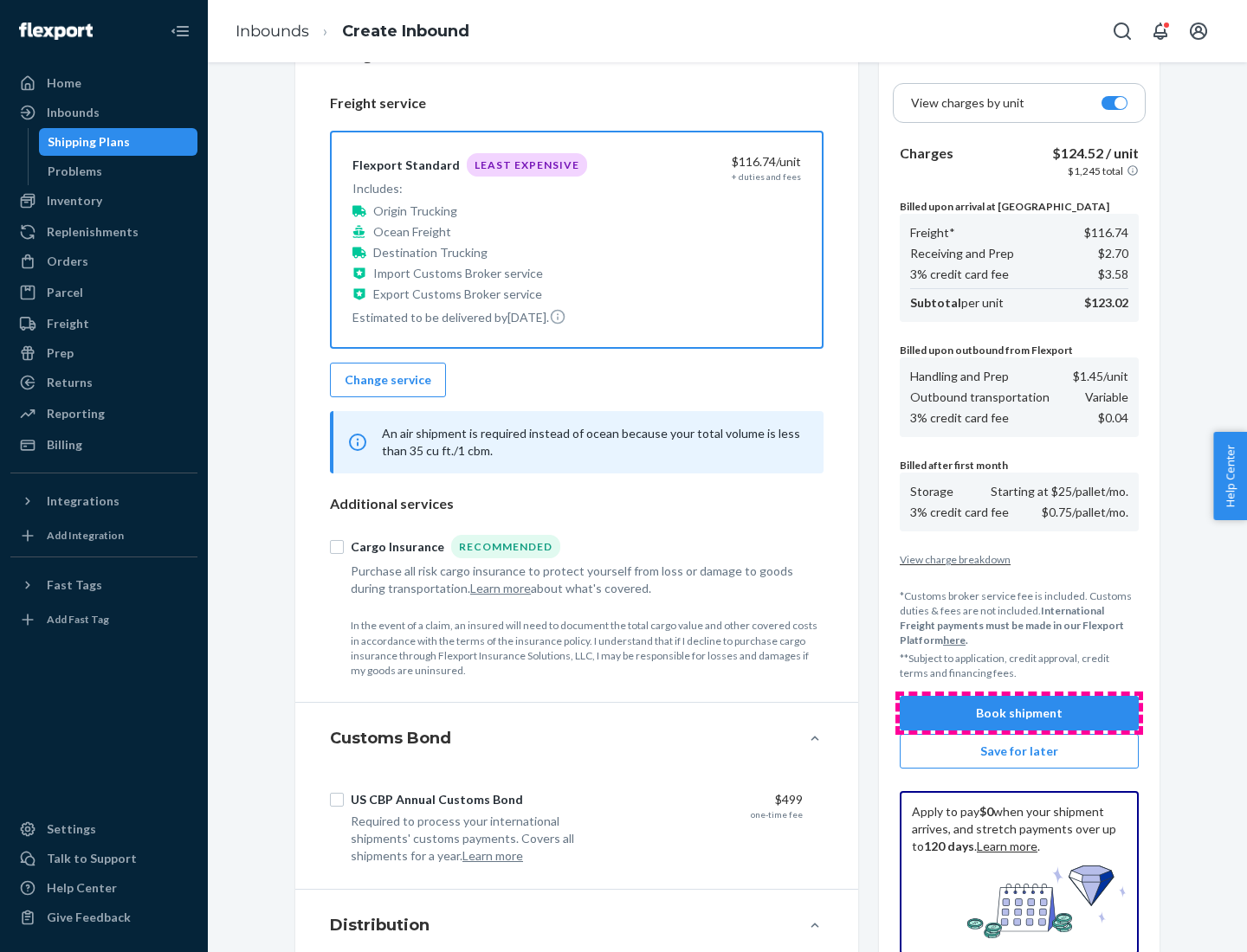
click at [1019, 713] on button "Book shipment" at bounding box center [1018, 713] width 239 height 35
